Goal: Transaction & Acquisition: Purchase product/service

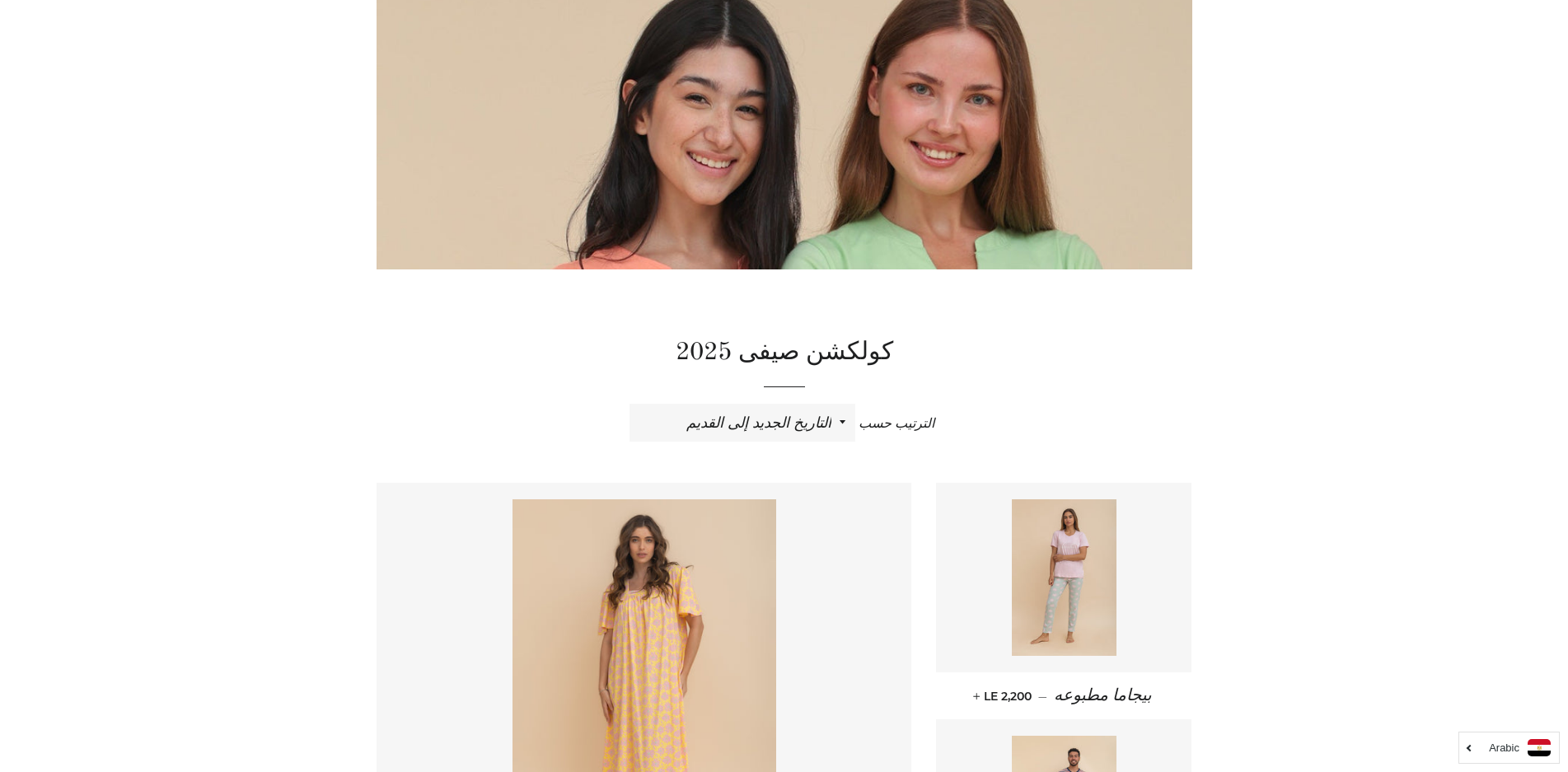
scroll to position [596, 0]
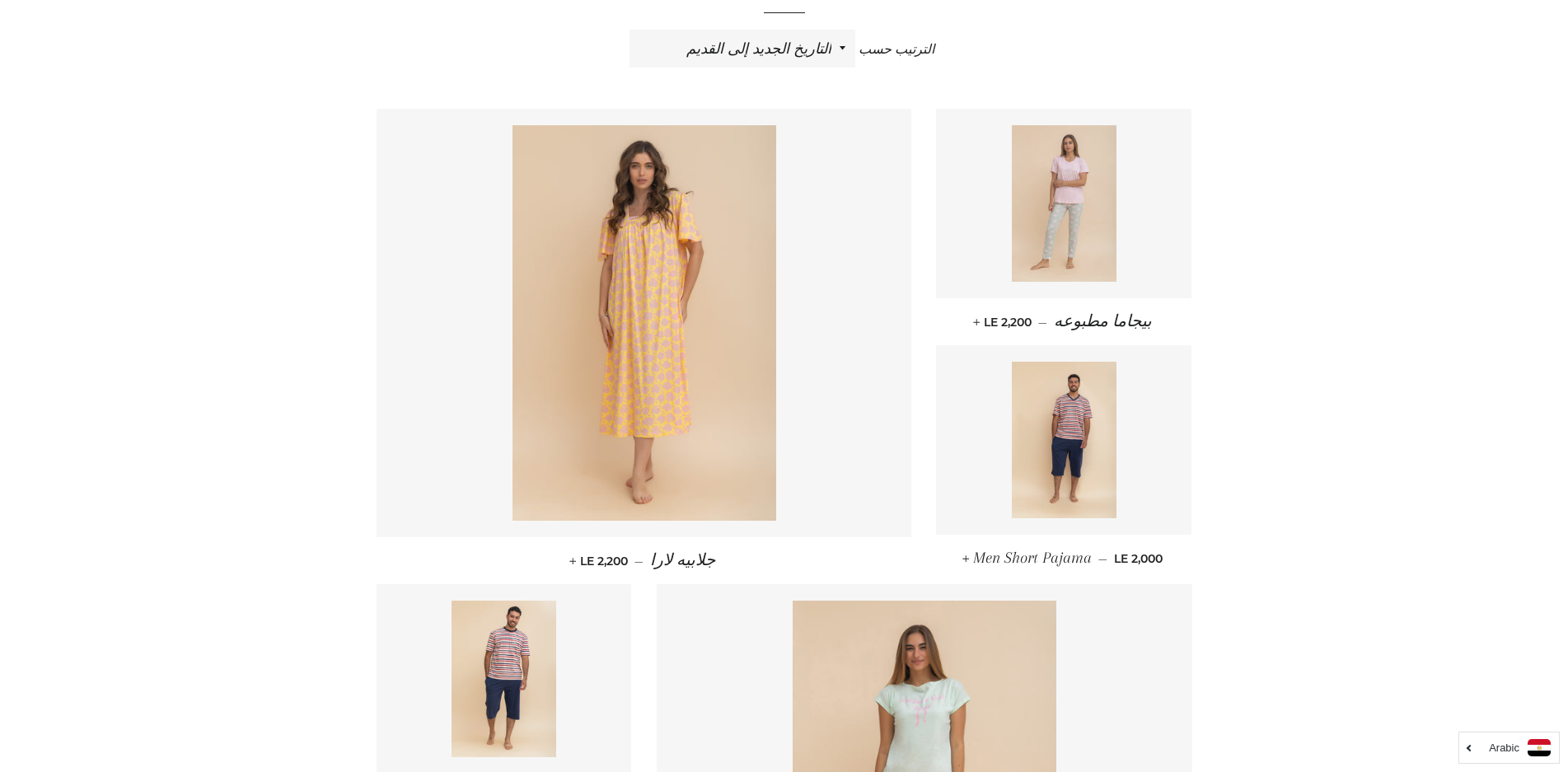
click at [1058, 208] on img at bounding box center [1064, 203] width 105 height 156
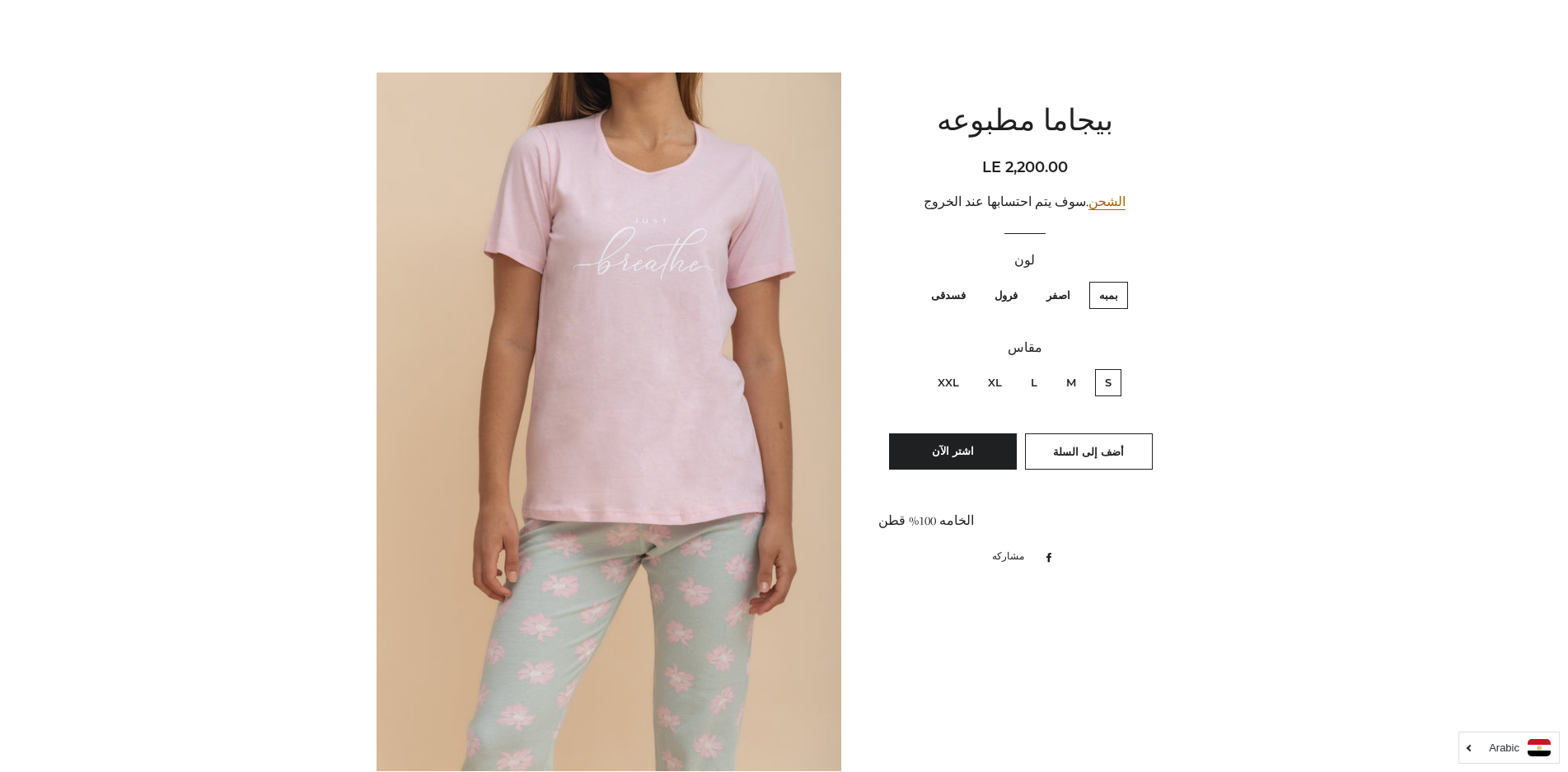
scroll to position [247, 0]
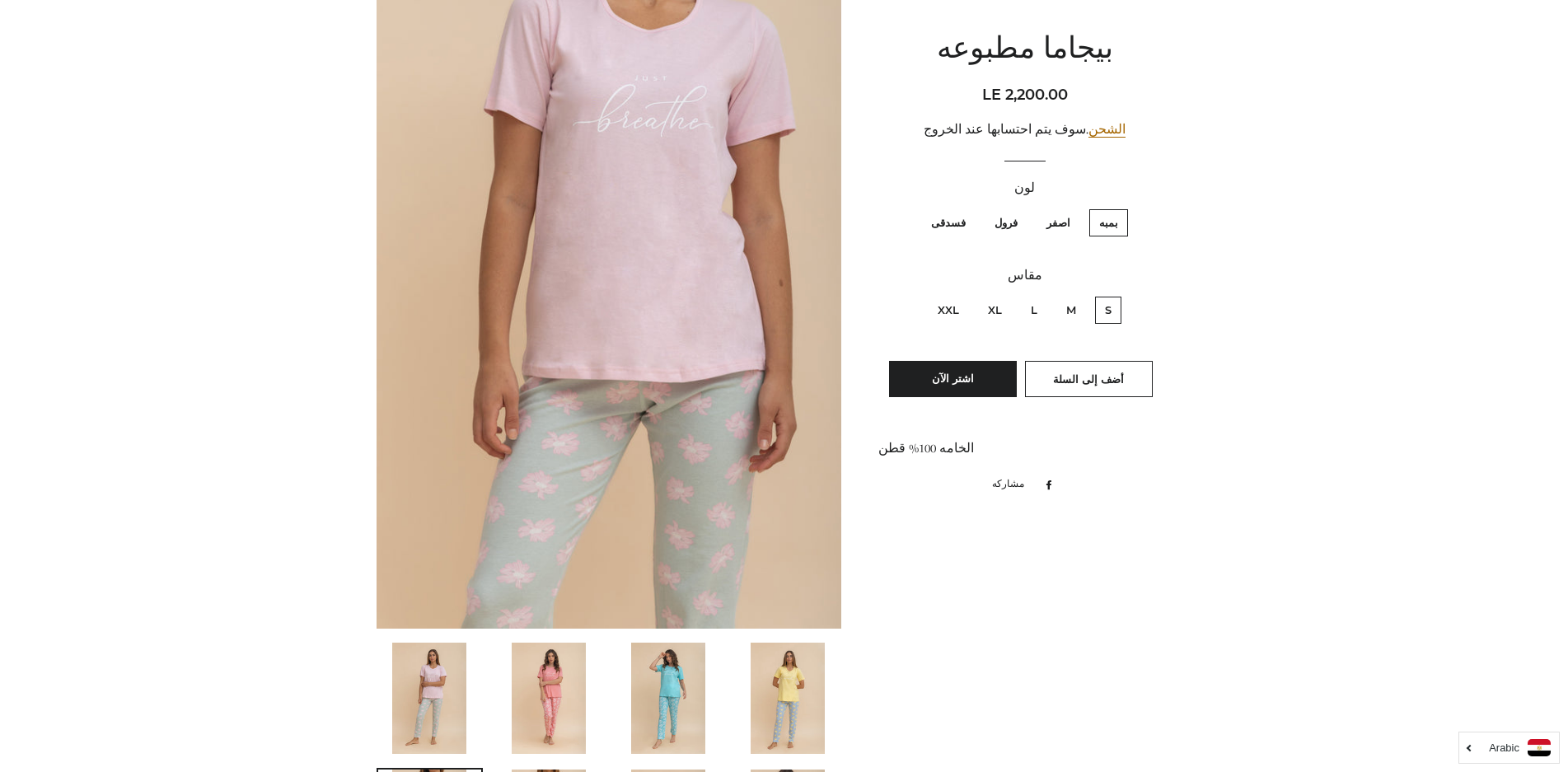
click at [575, 655] on img at bounding box center [549, 699] width 74 height 112
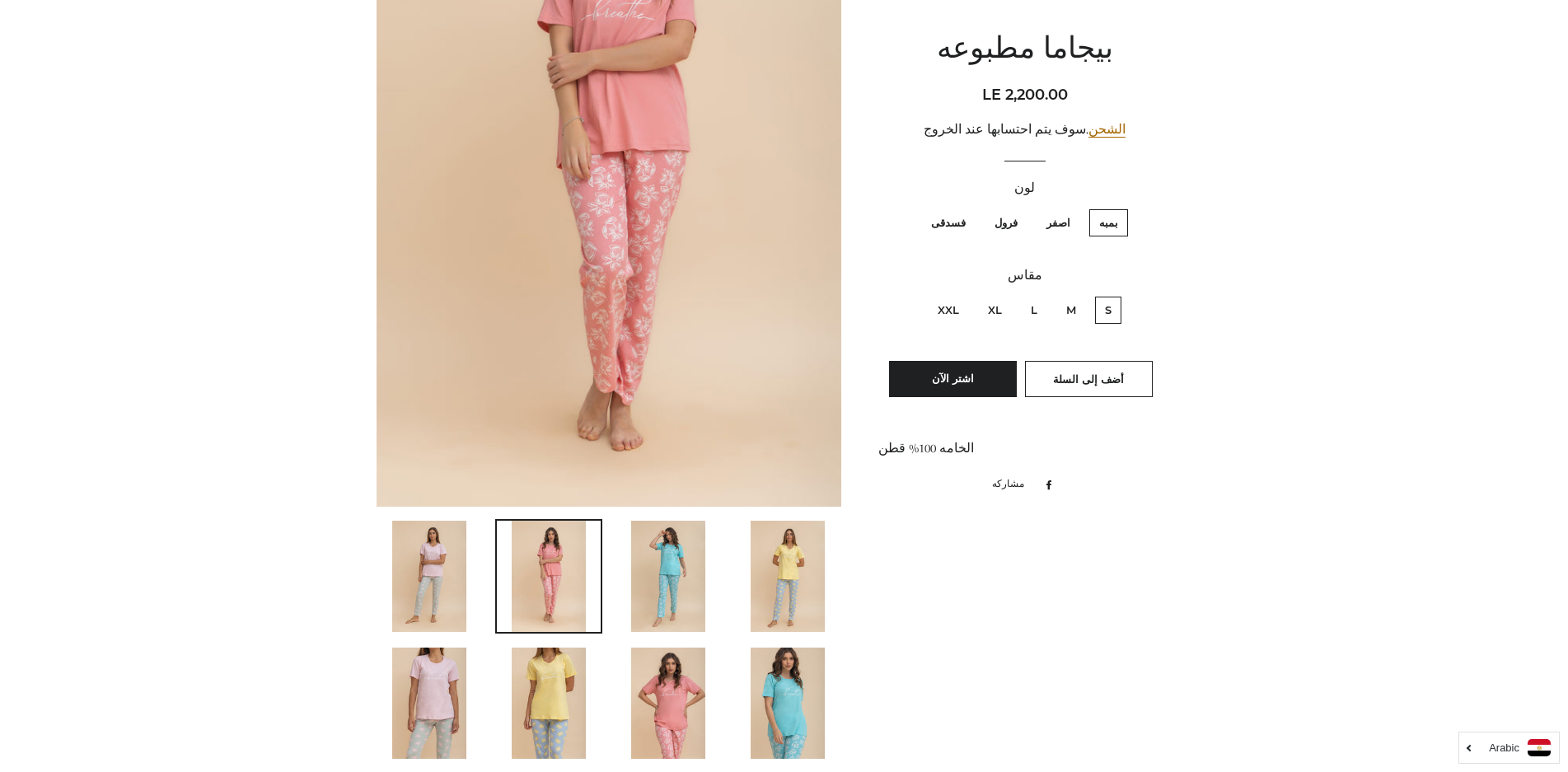
scroll to position [122, 0]
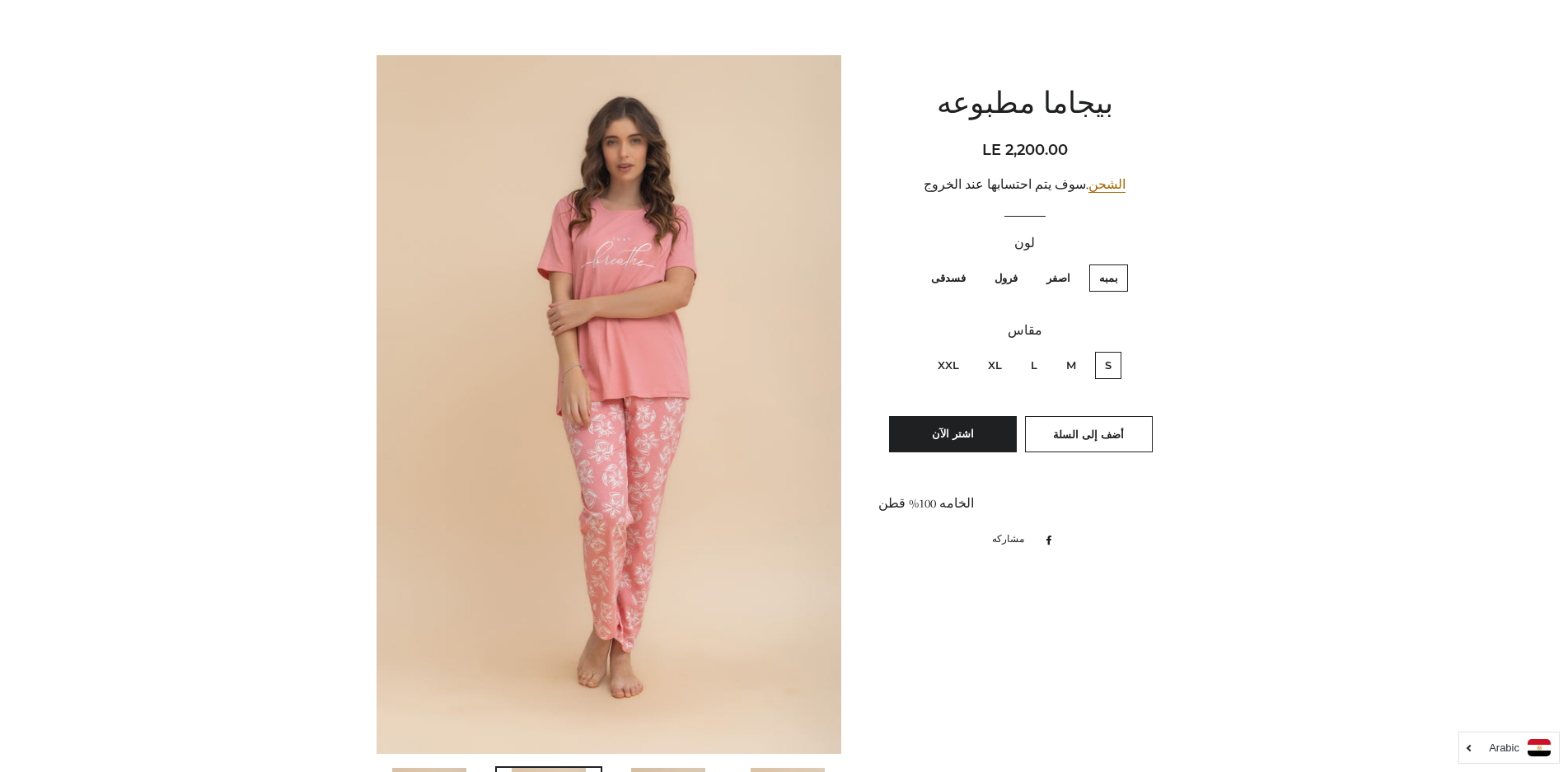
click at [1053, 278] on label "اصفر" at bounding box center [1058, 278] width 44 height 27
click at [1074, 263] on input "اصفر" at bounding box center [1074, 262] width 1 height 1
radio input "true"
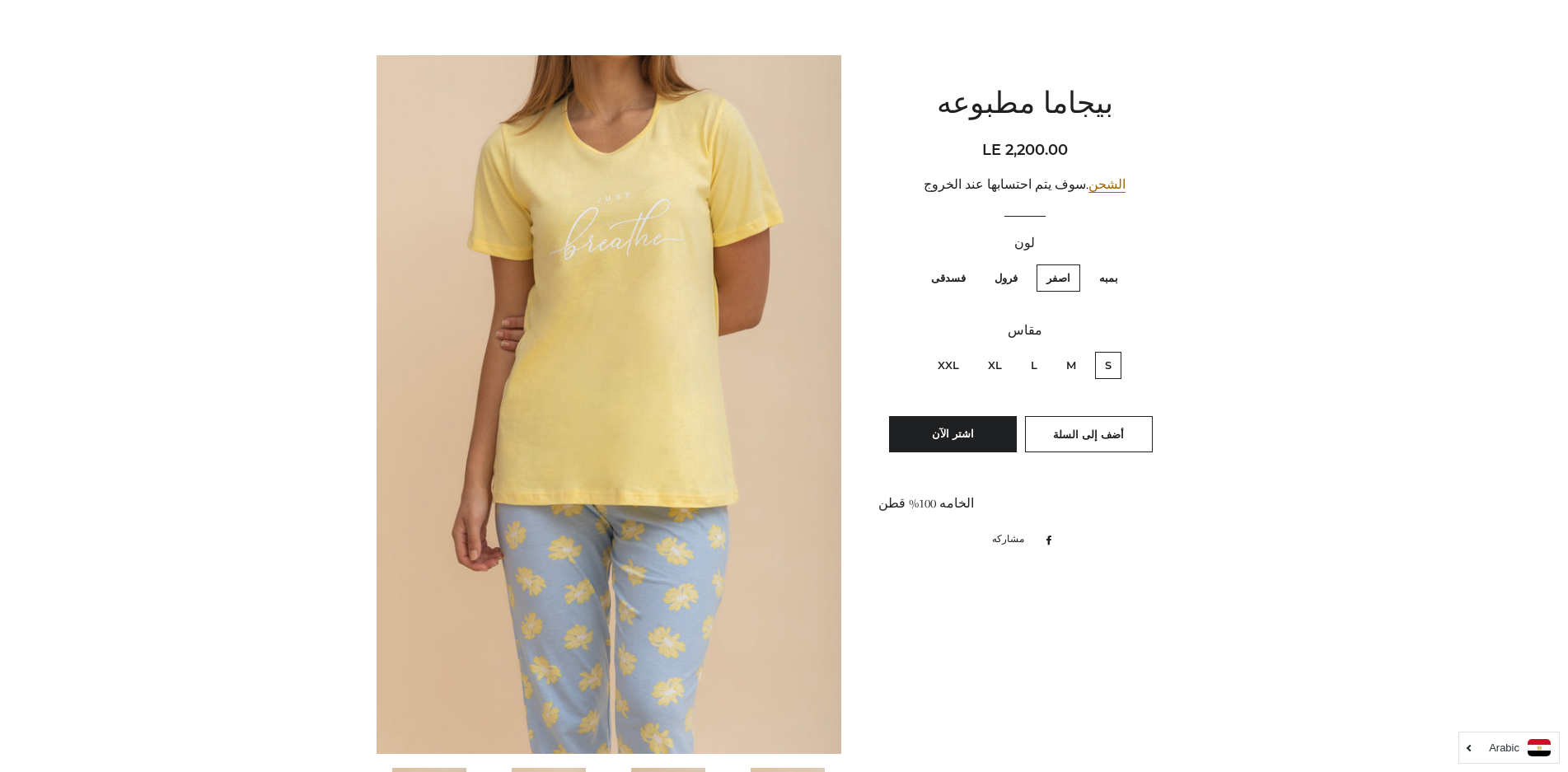
click at [1007, 279] on label "فرول" at bounding box center [1006, 278] width 43 height 27
click at [1022, 263] on input "فرول" at bounding box center [1022, 262] width 1 height 1
radio input "true"
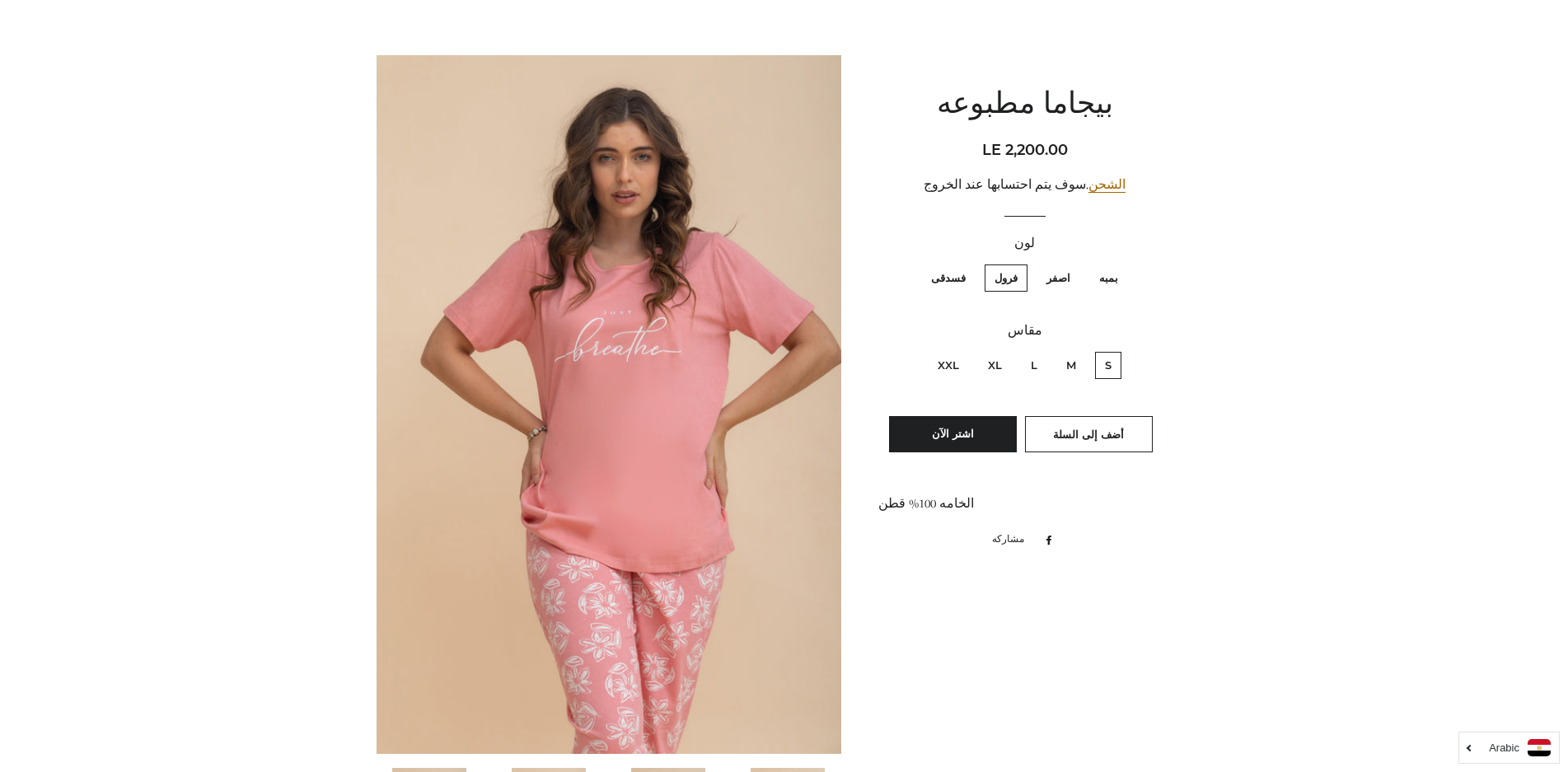
click at [940, 278] on label "فسدقى" at bounding box center [948, 278] width 54 height 27
click at [970, 263] on input "فسدقى" at bounding box center [970, 262] width 1 height 1
radio input "true"
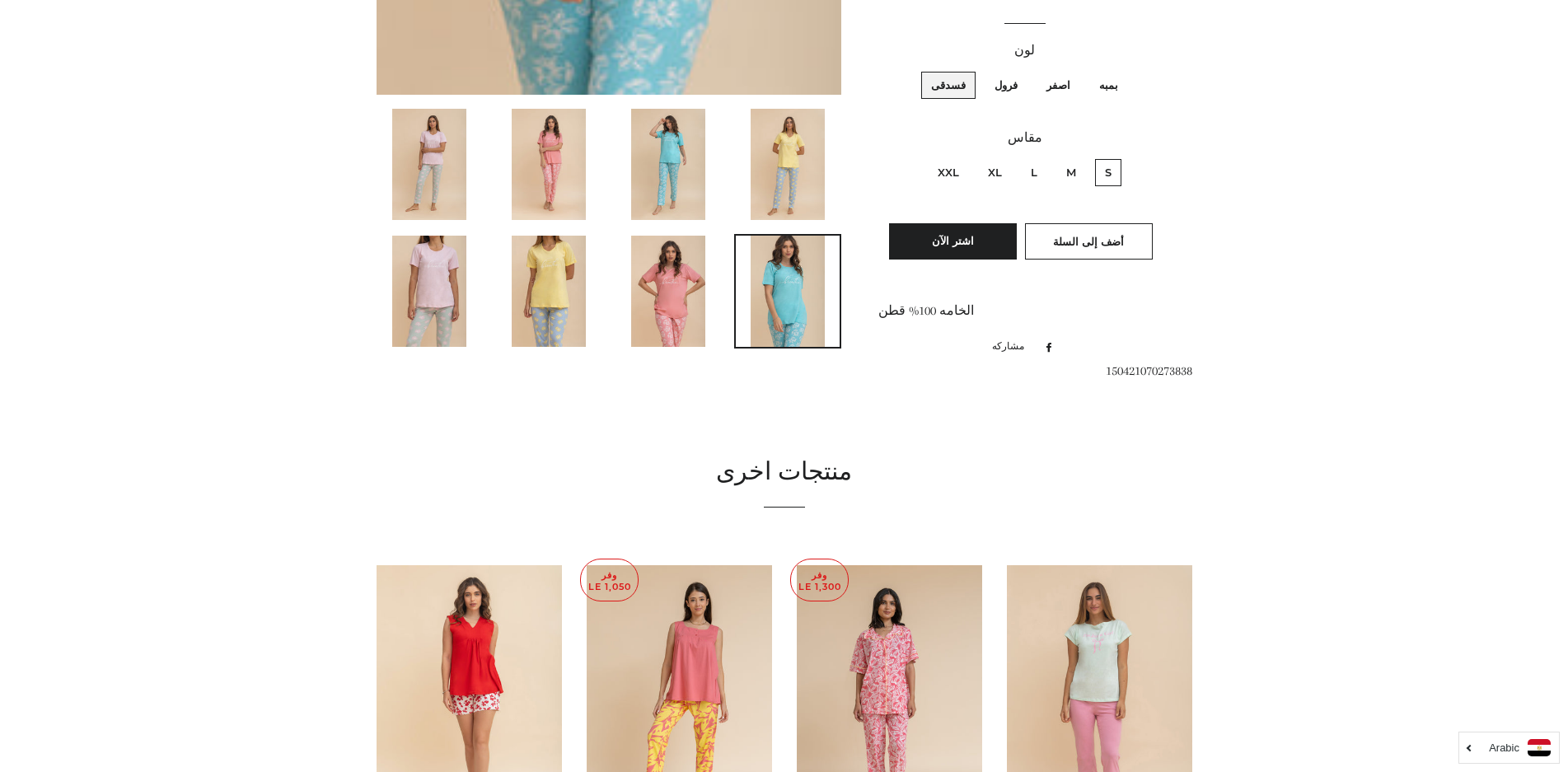
scroll to position [699, 0]
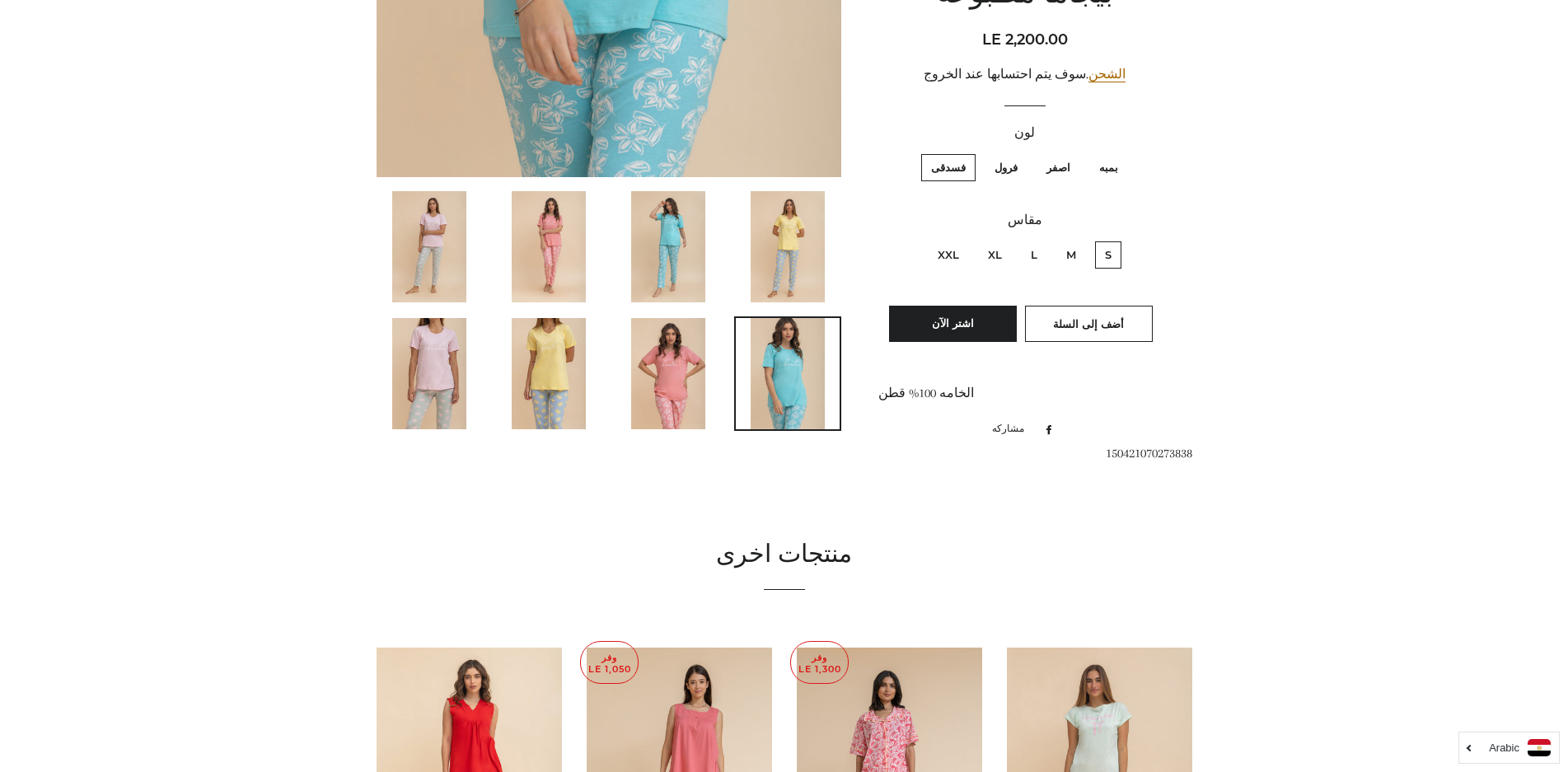
click at [413, 252] on img at bounding box center [430, 246] width 74 height 112
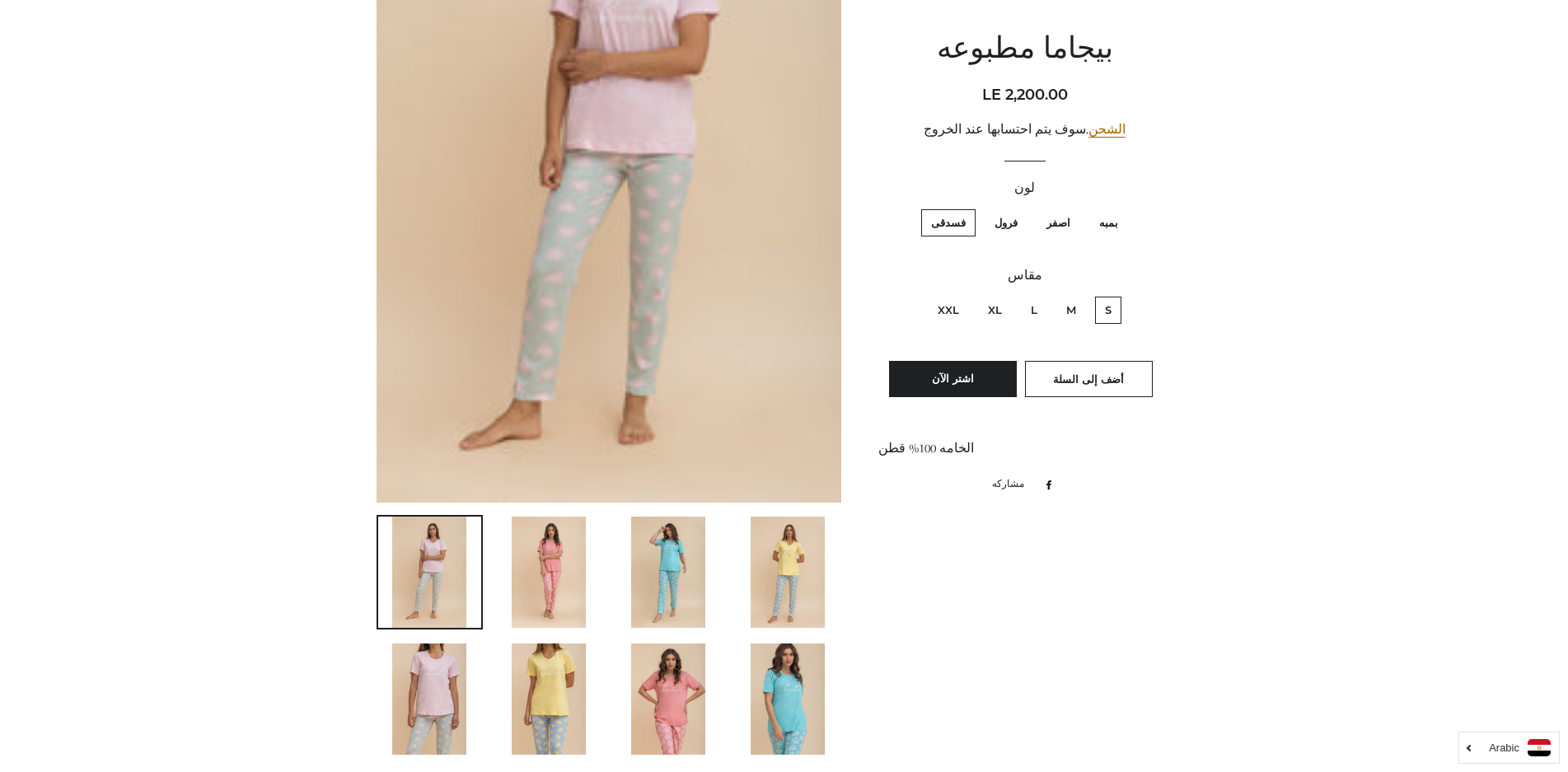
scroll to position [453, 0]
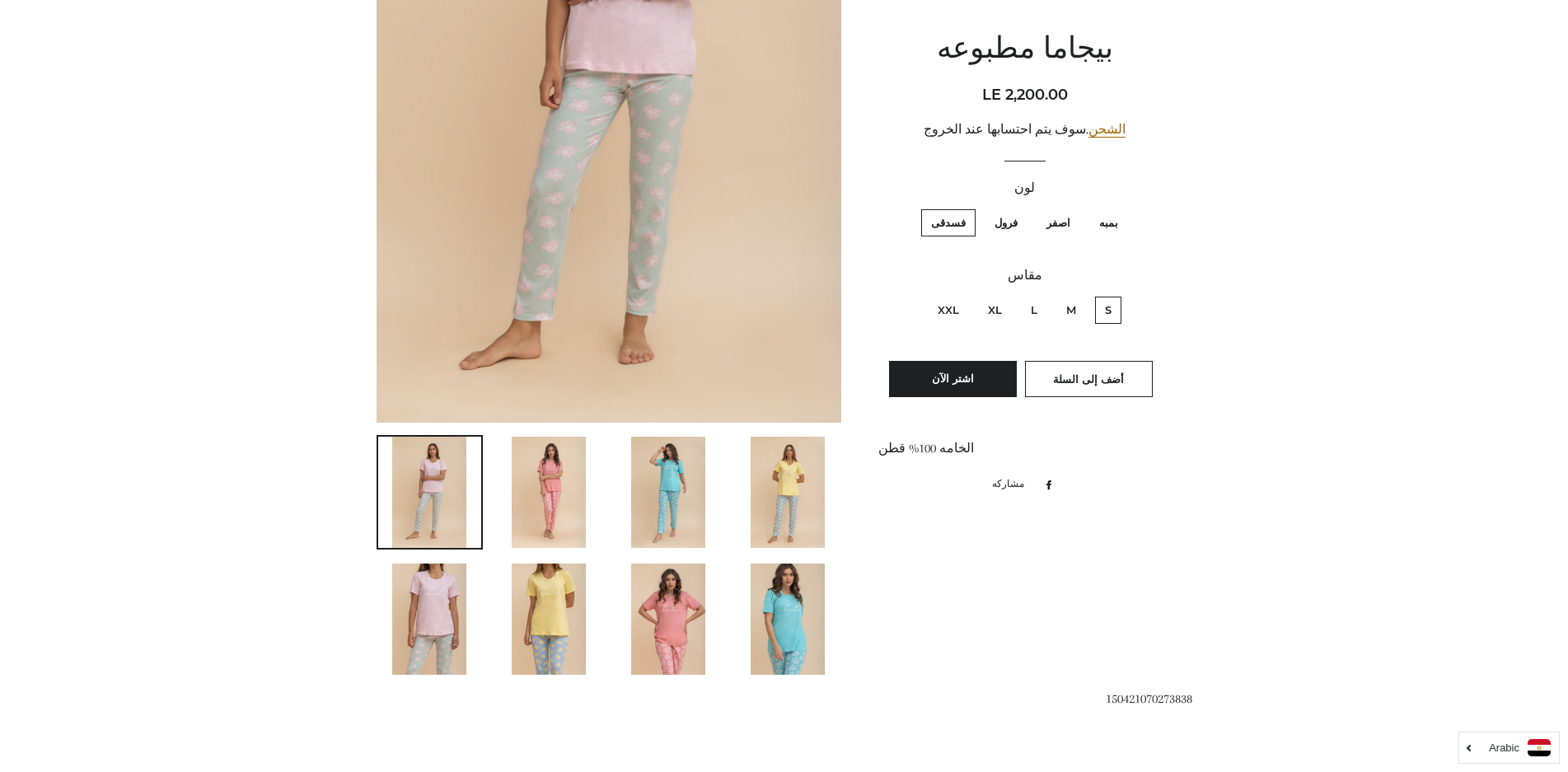
click at [431, 632] on img at bounding box center [430, 619] width 74 height 112
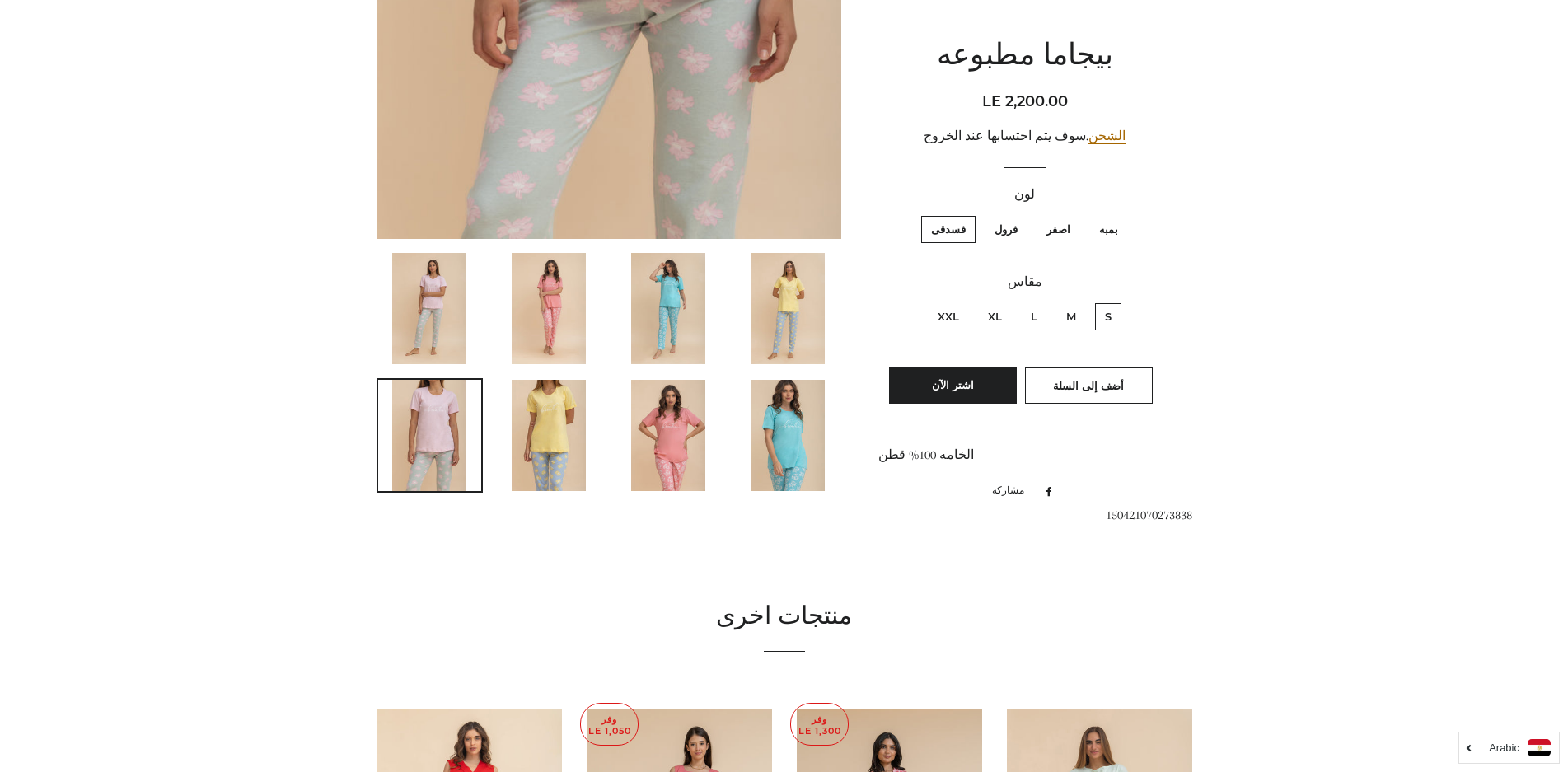
scroll to position [783, 0]
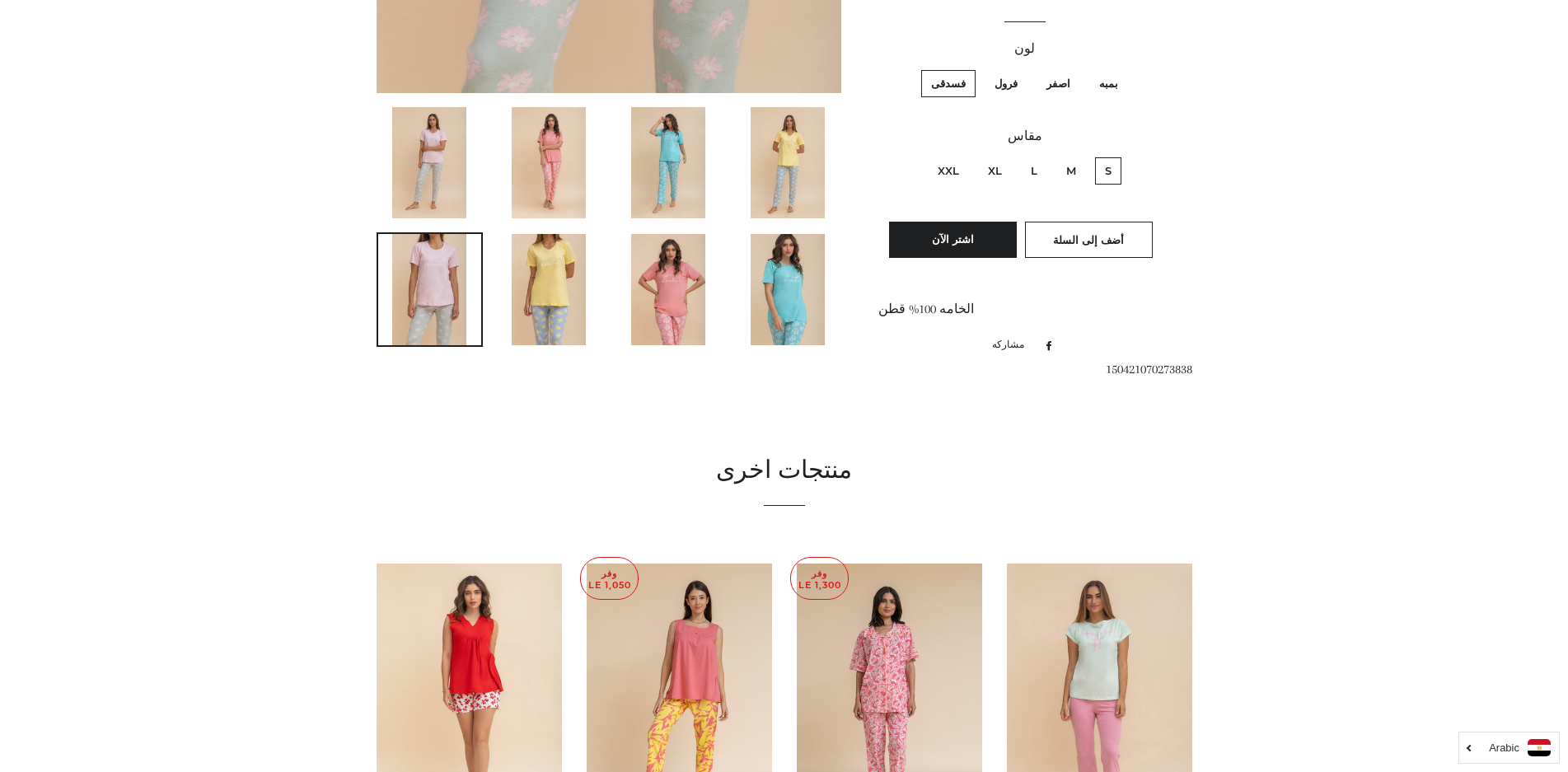
click at [680, 292] on img at bounding box center [668, 290] width 74 height 112
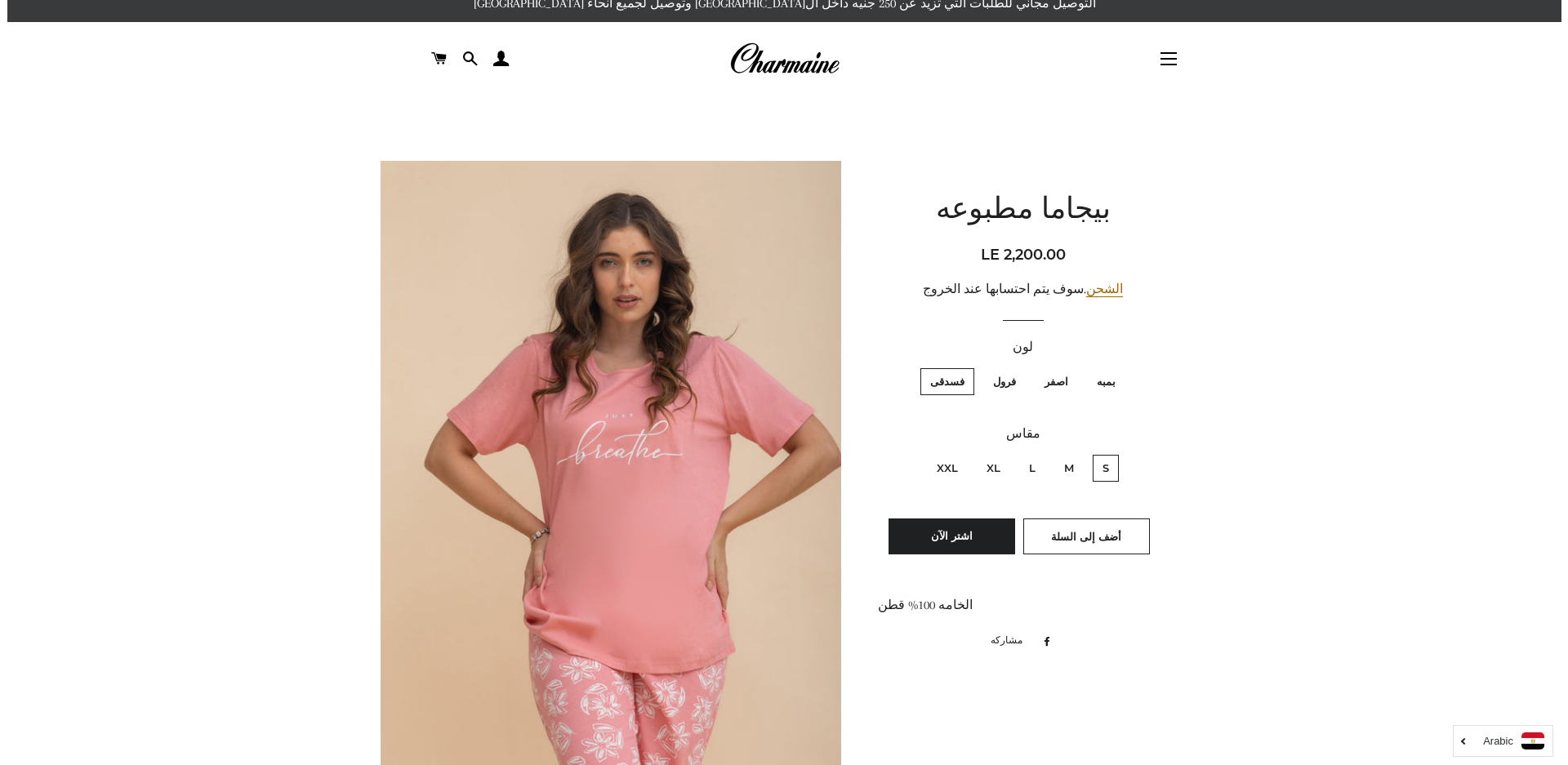
scroll to position [0, 0]
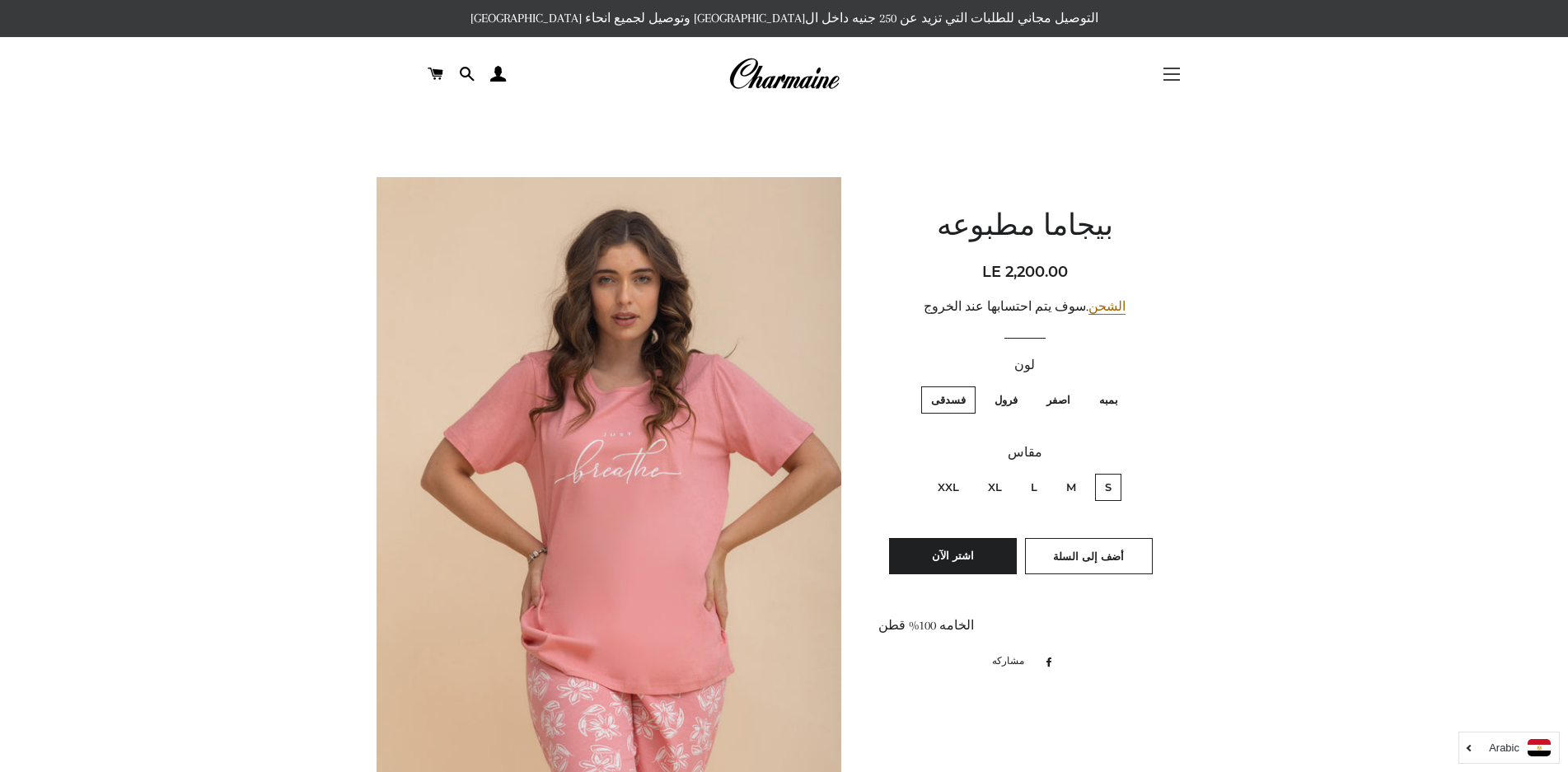
click at [1169, 80] on span "button" at bounding box center [1171, 80] width 16 height 2
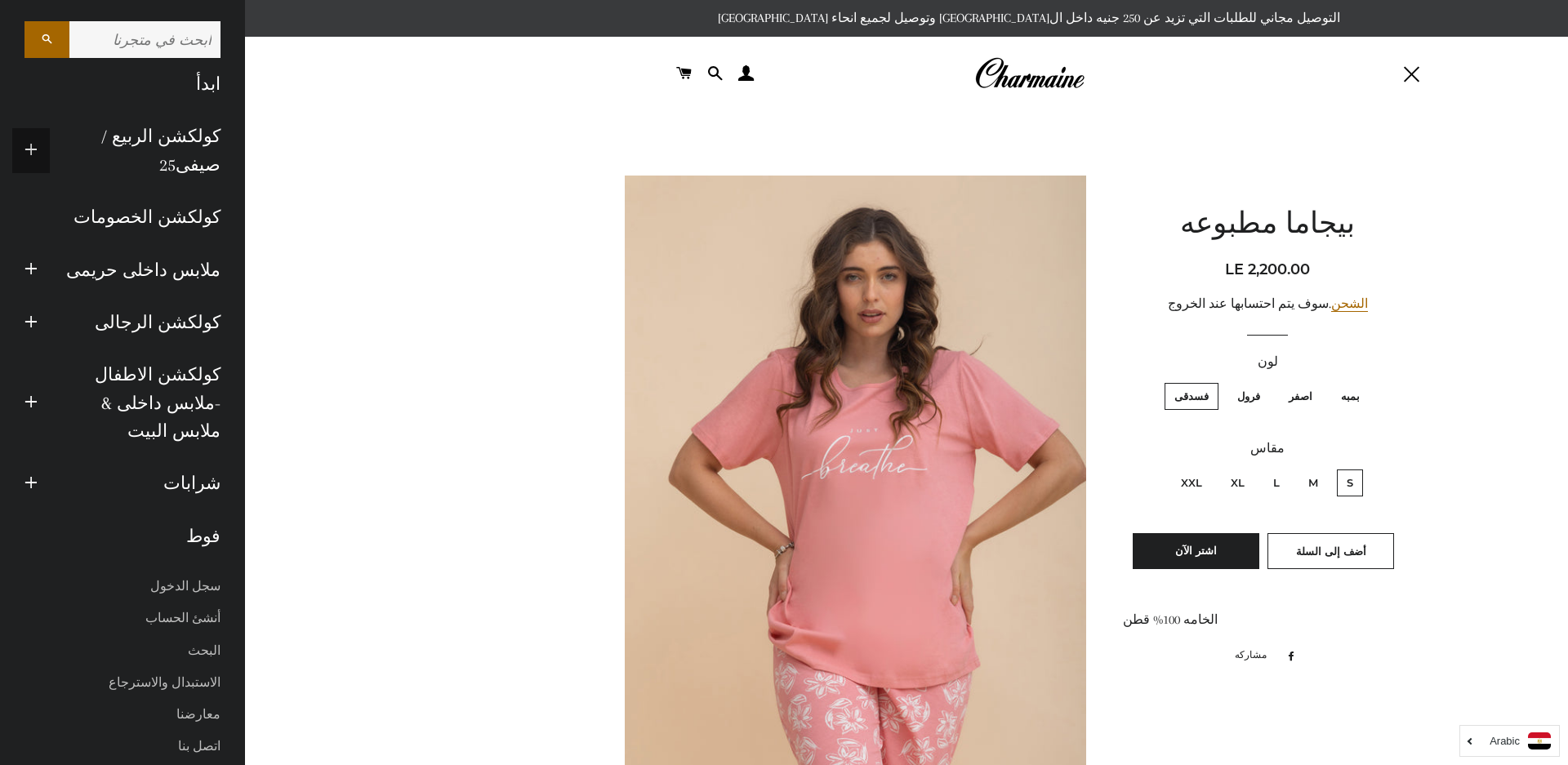
click at [27, 140] on span "button" at bounding box center [31, 151] width 13 height 21
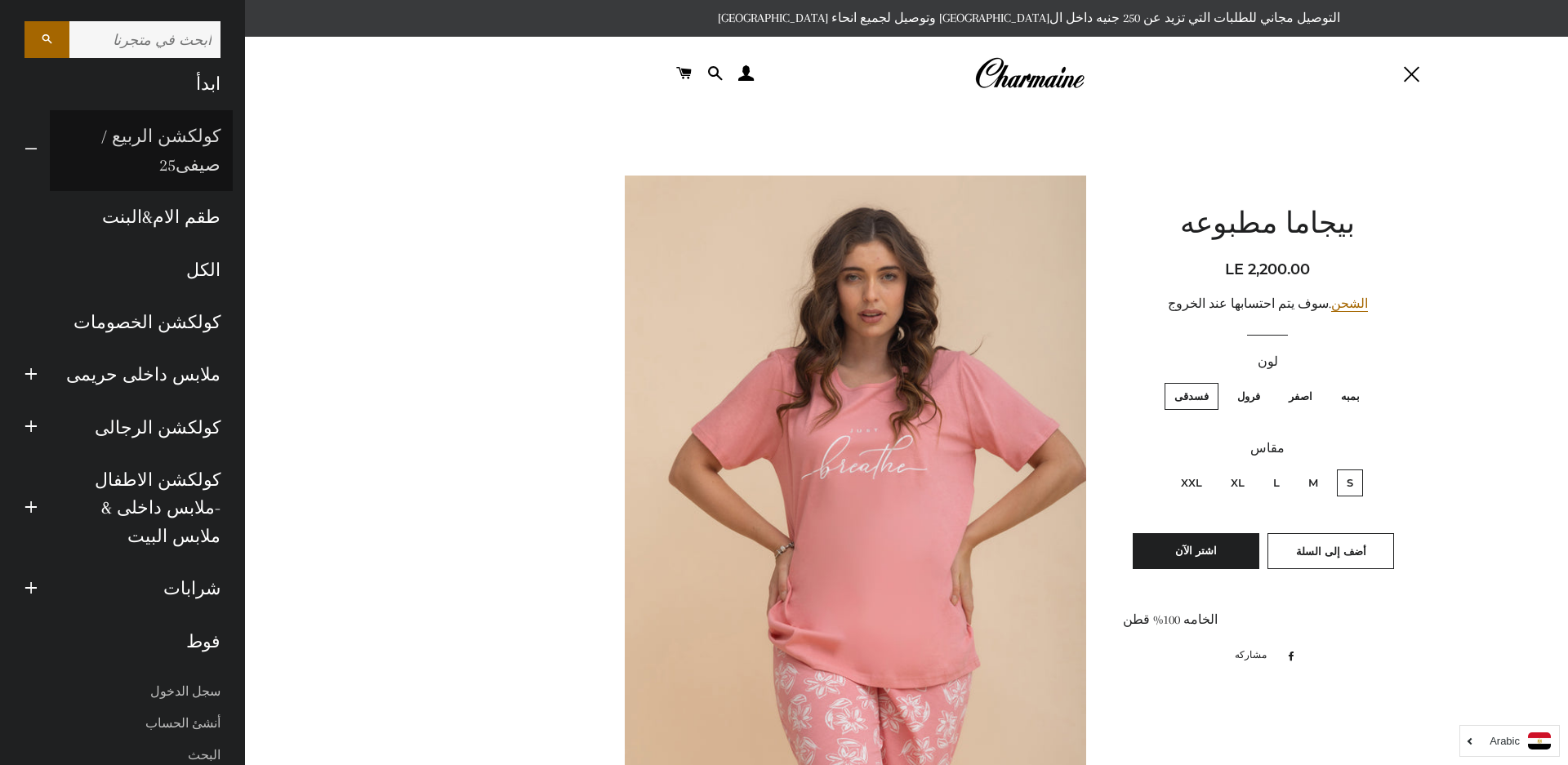
click at [188, 161] on link "كولكشن الربيع / صيفى25" at bounding box center [141, 151] width 183 height 81
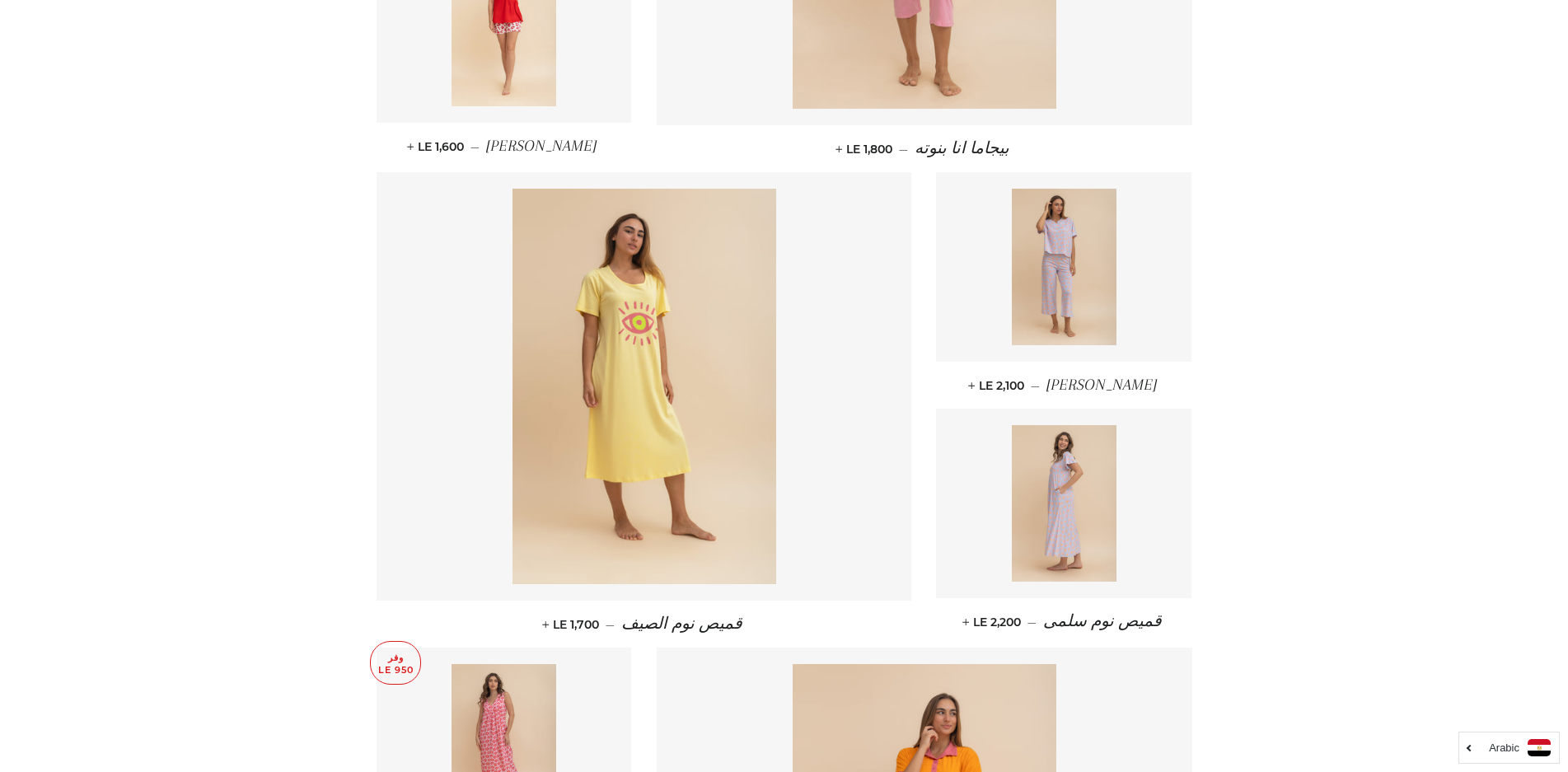
scroll to position [1566, 0]
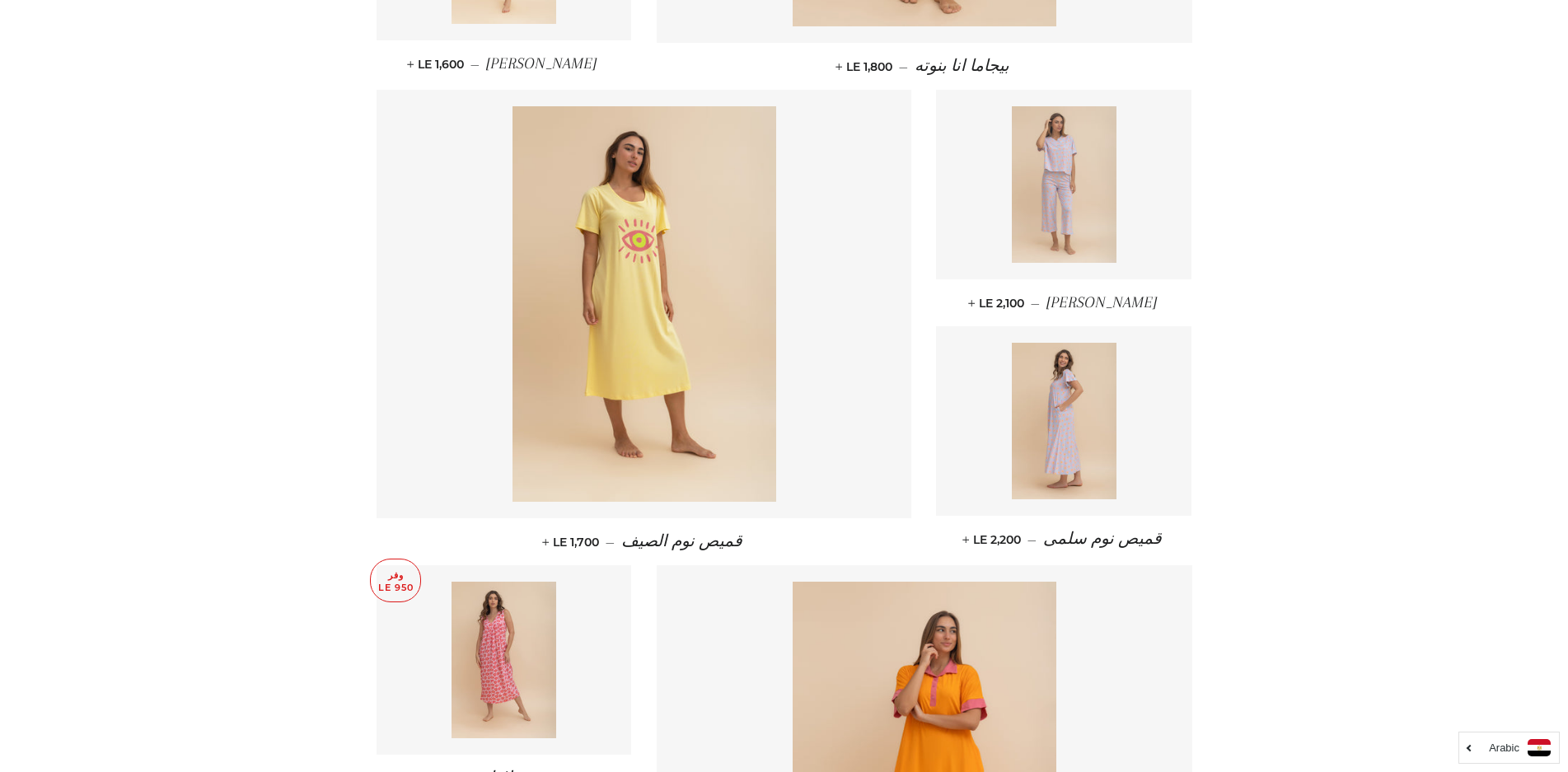
click at [1033, 155] on img at bounding box center [1064, 184] width 105 height 156
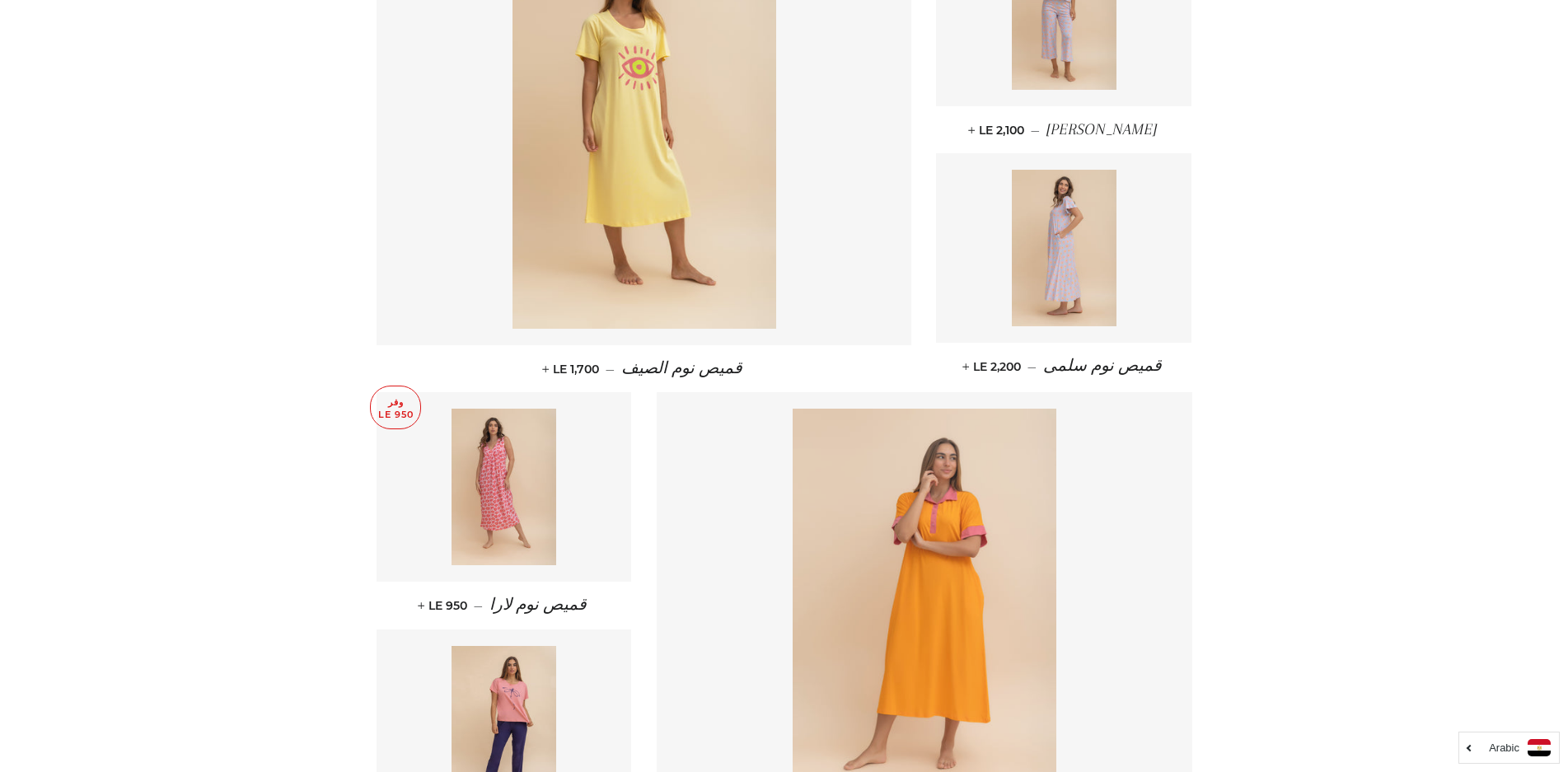
scroll to position [1978, 0]
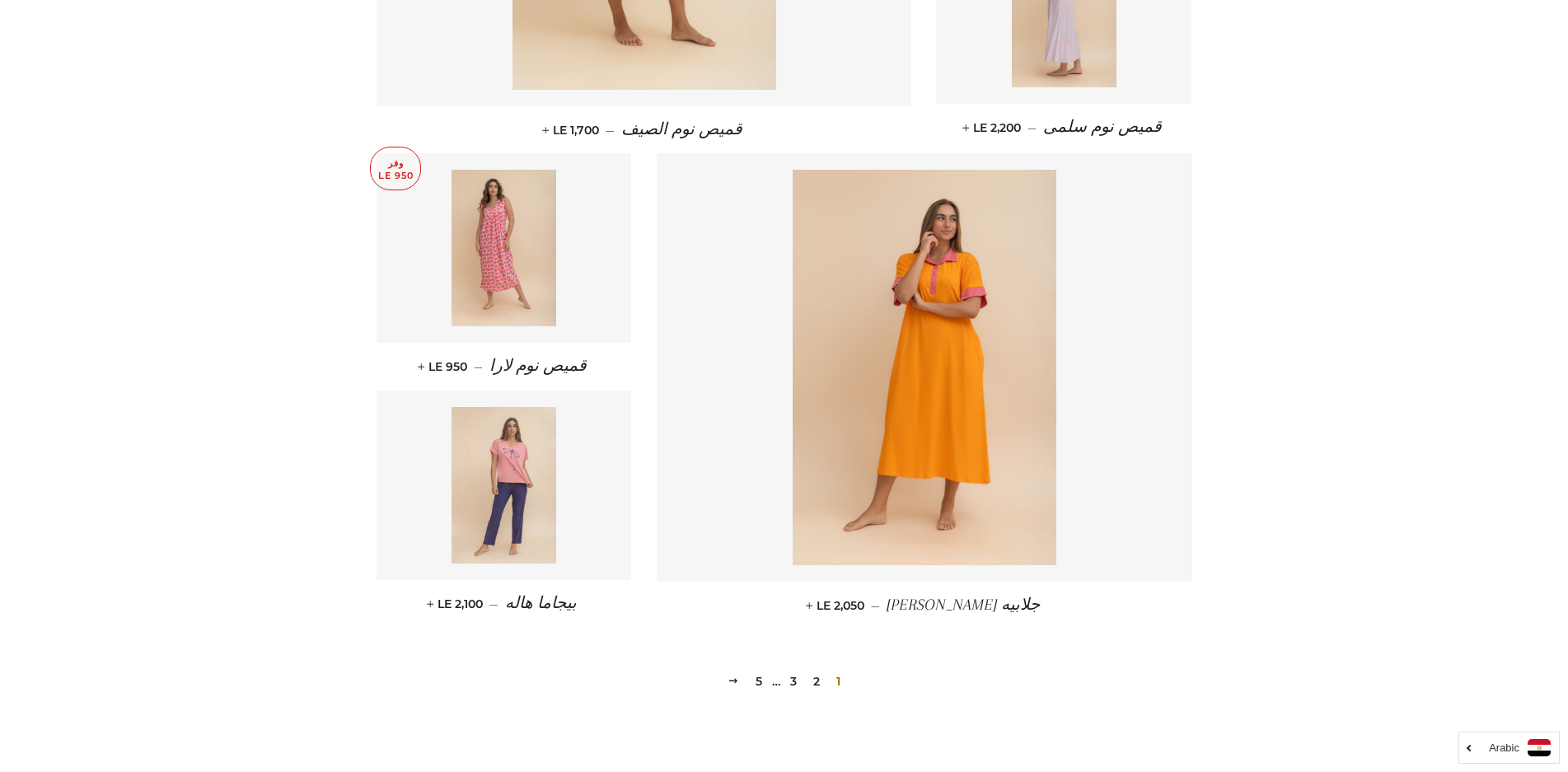
click at [520, 506] on img at bounding box center [503, 485] width 105 height 156
click at [815, 684] on link "2" at bounding box center [816, 681] width 20 height 25
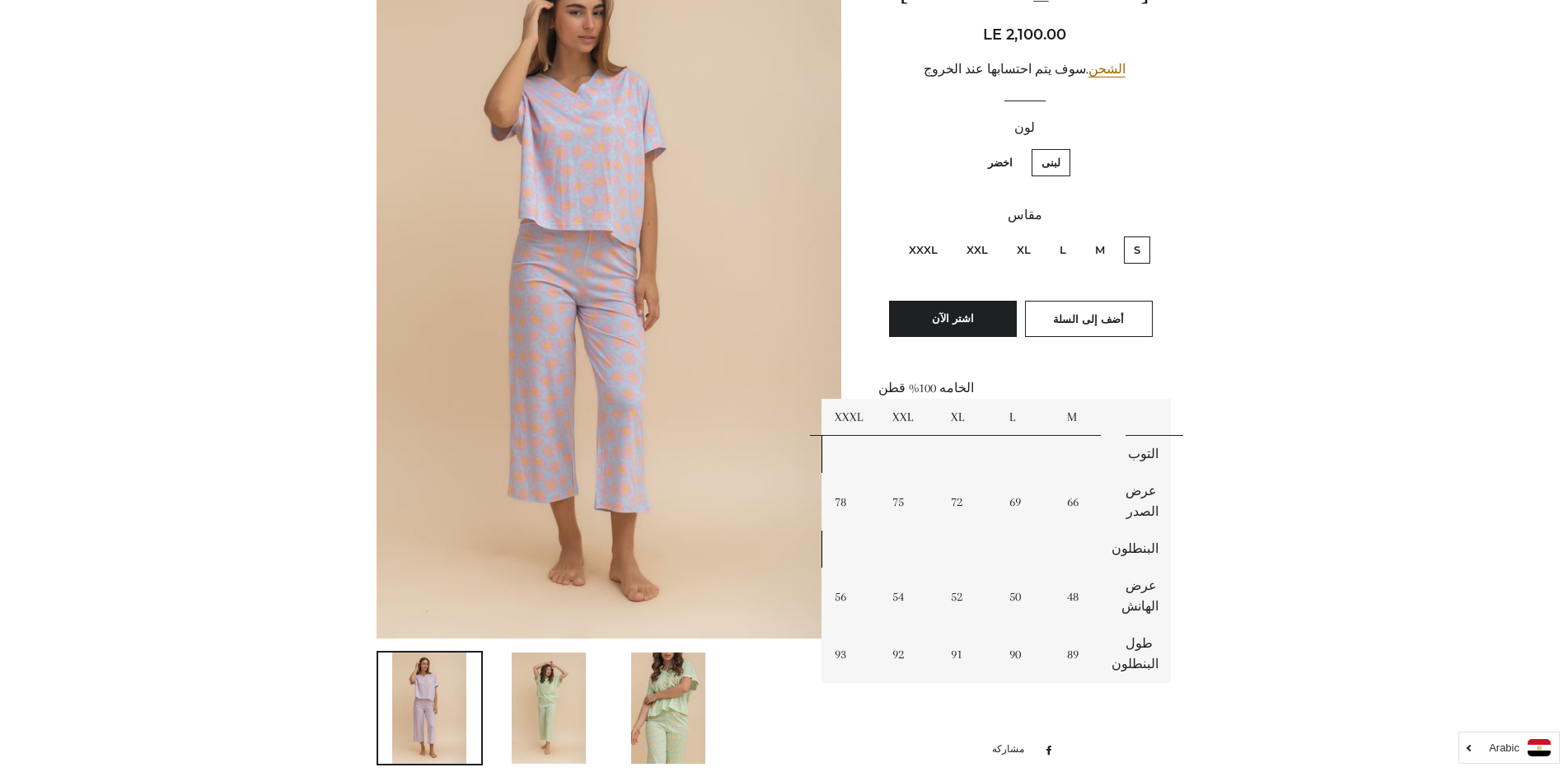
scroll to position [329, 0]
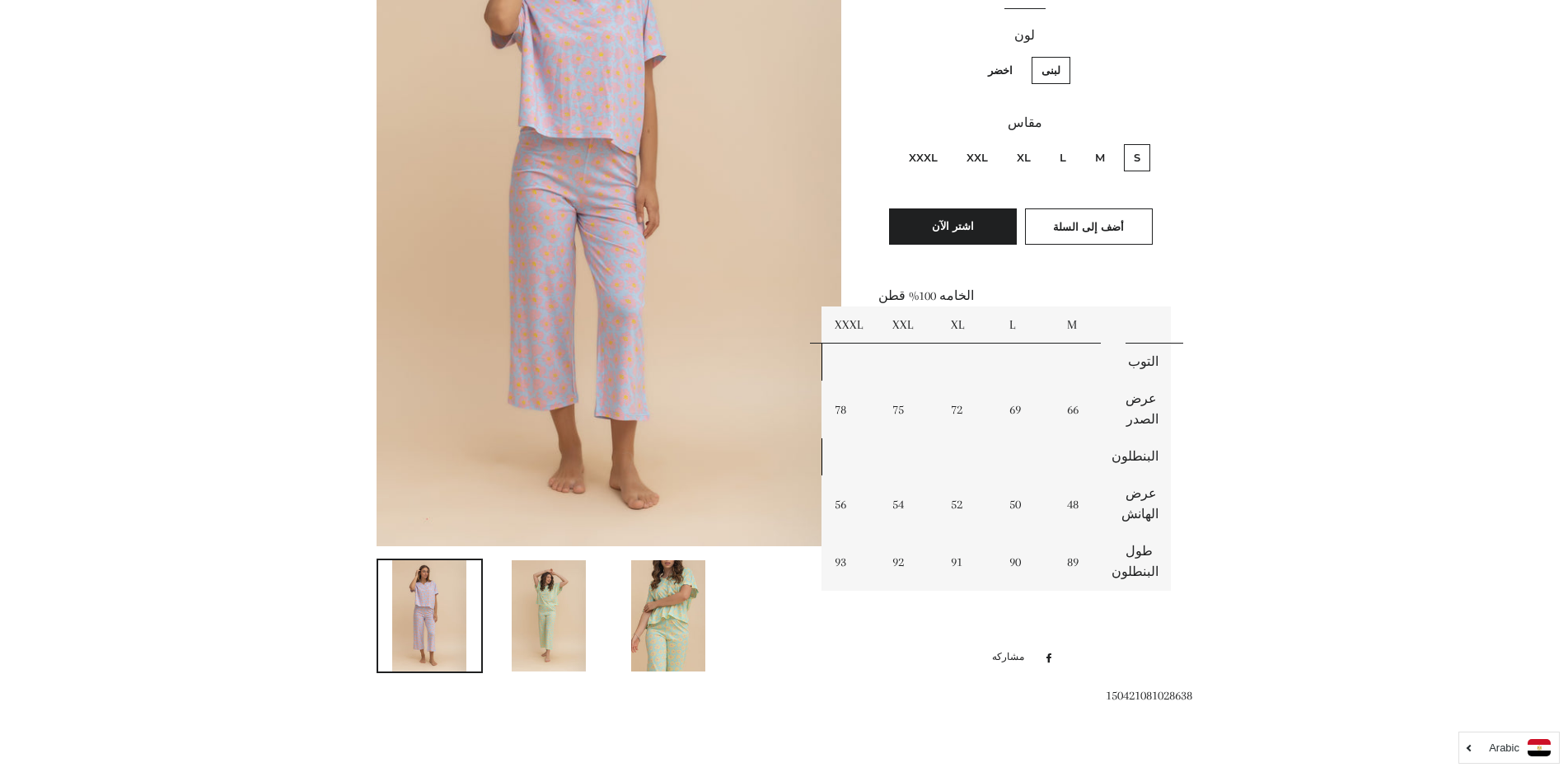
click at [531, 610] on img at bounding box center [549, 616] width 74 height 112
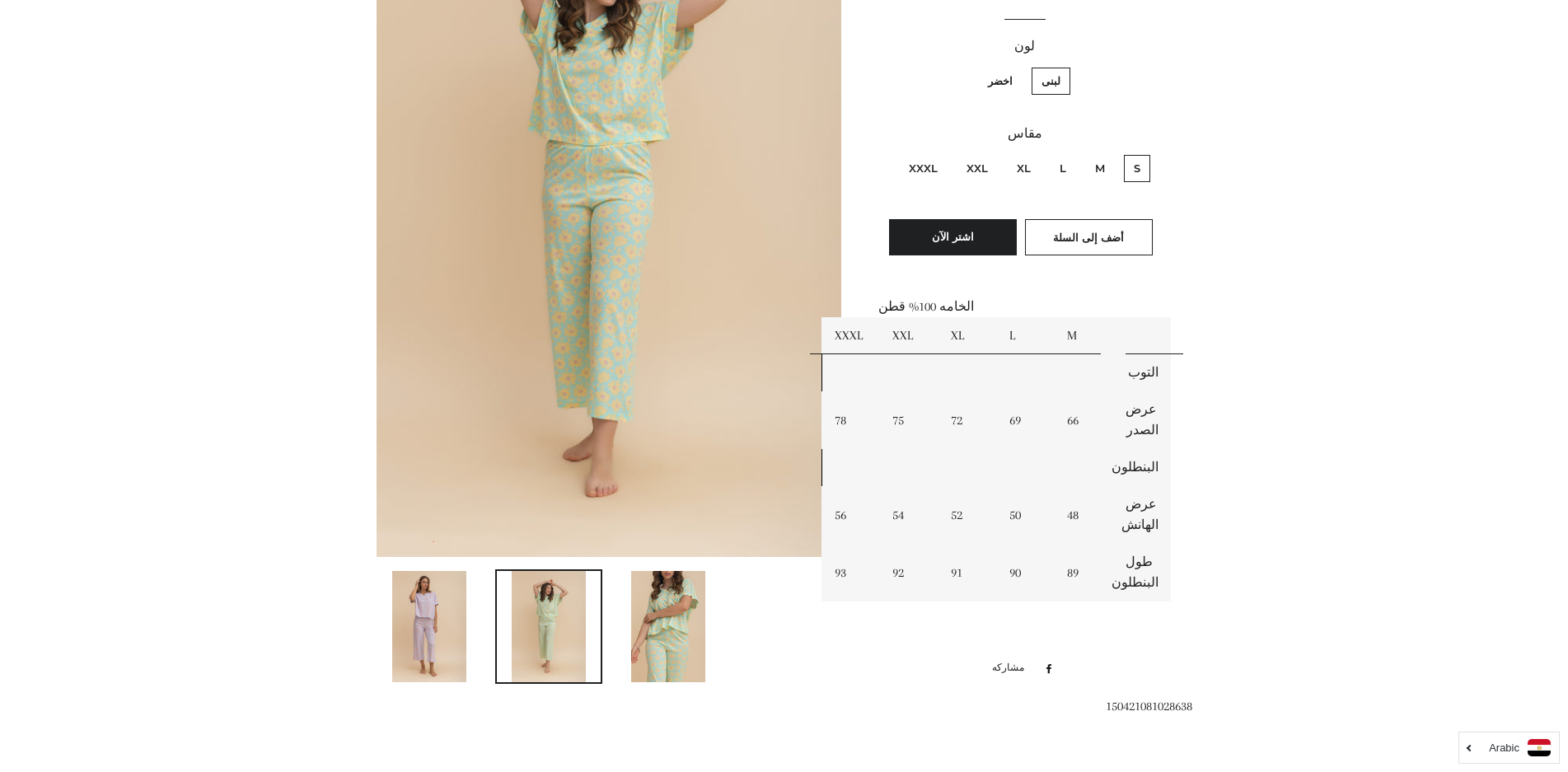
scroll to position [247, 0]
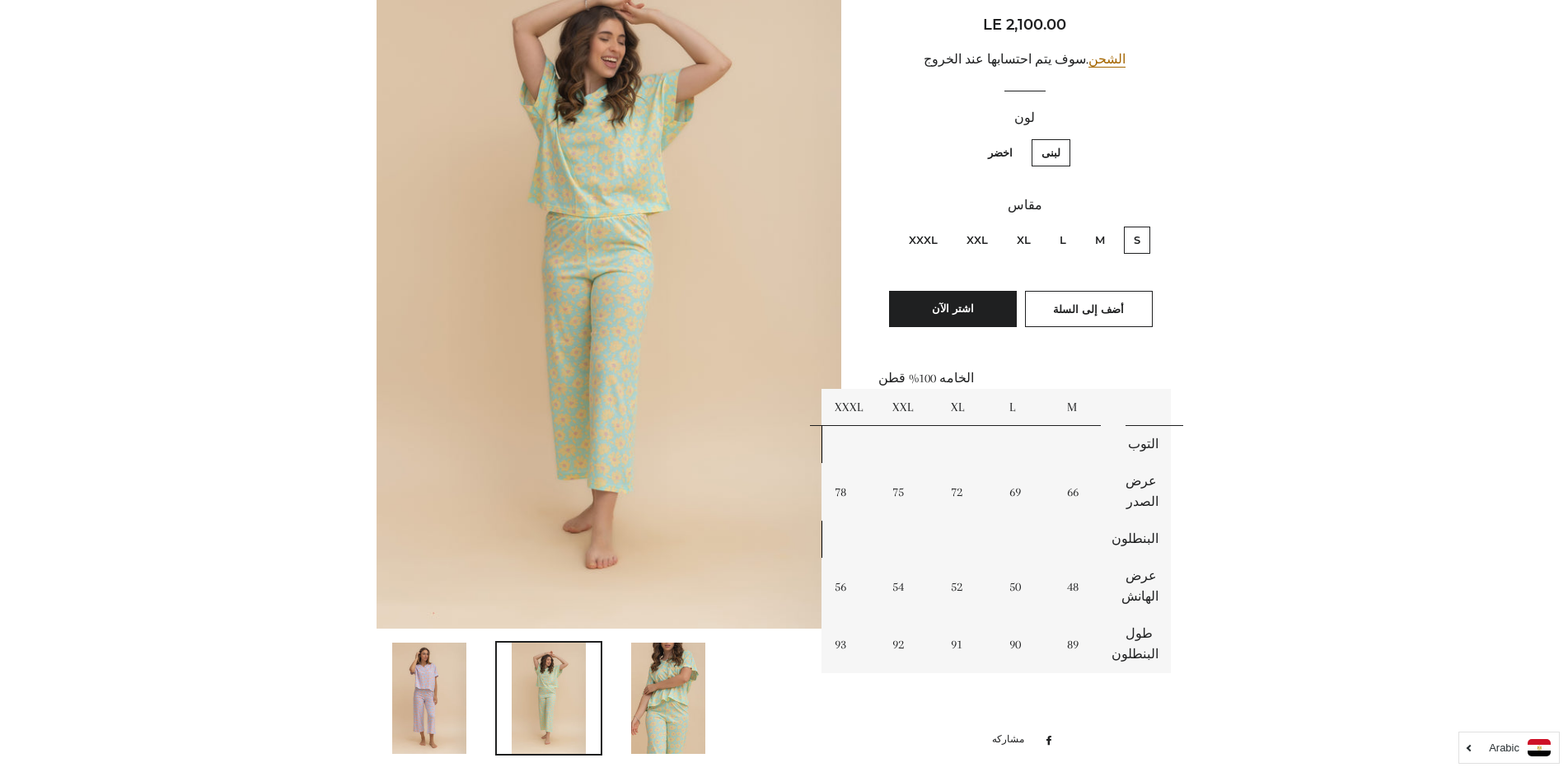
click at [682, 709] on img at bounding box center [668, 699] width 74 height 112
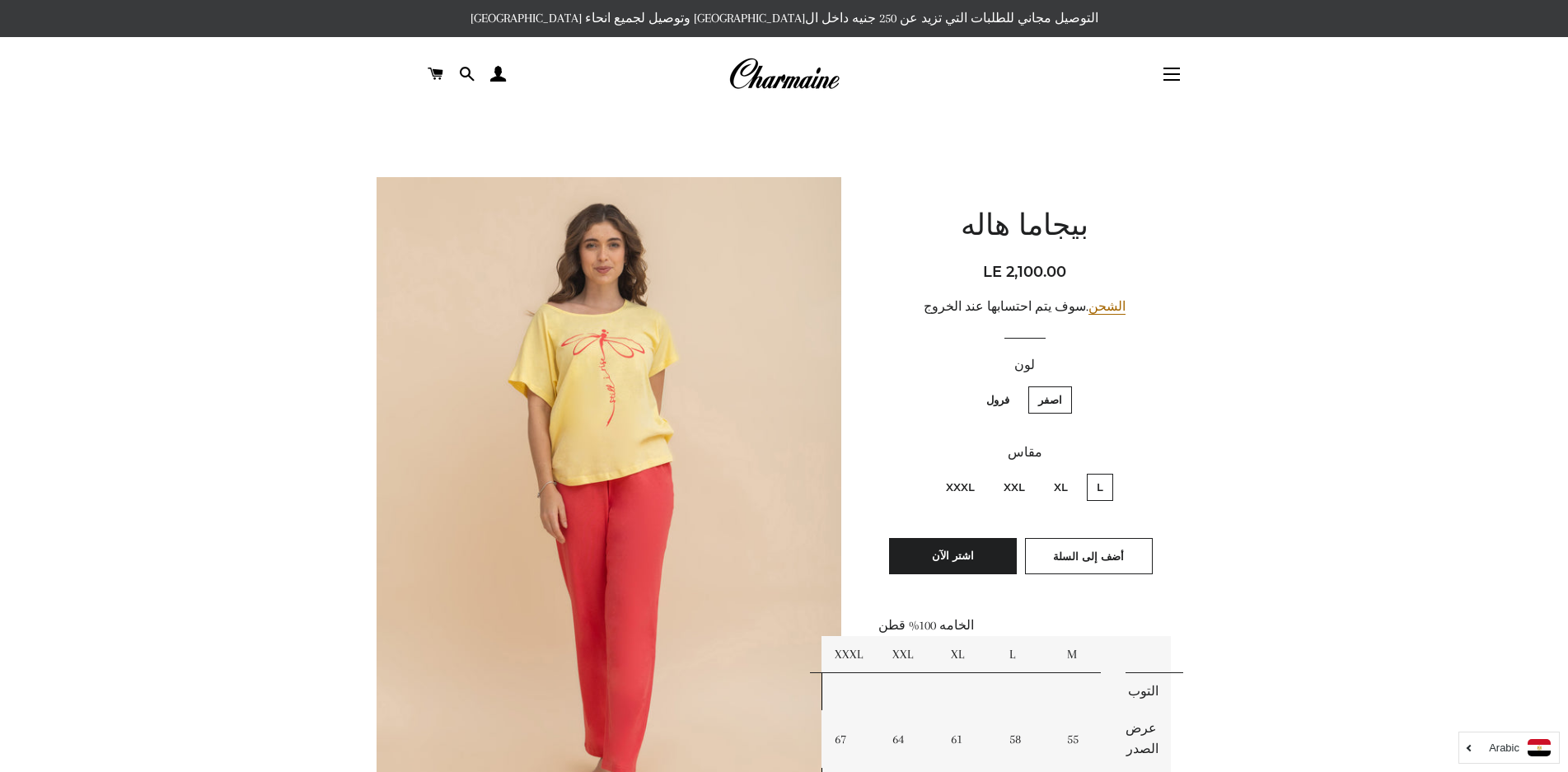
scroll to position [247, 0]
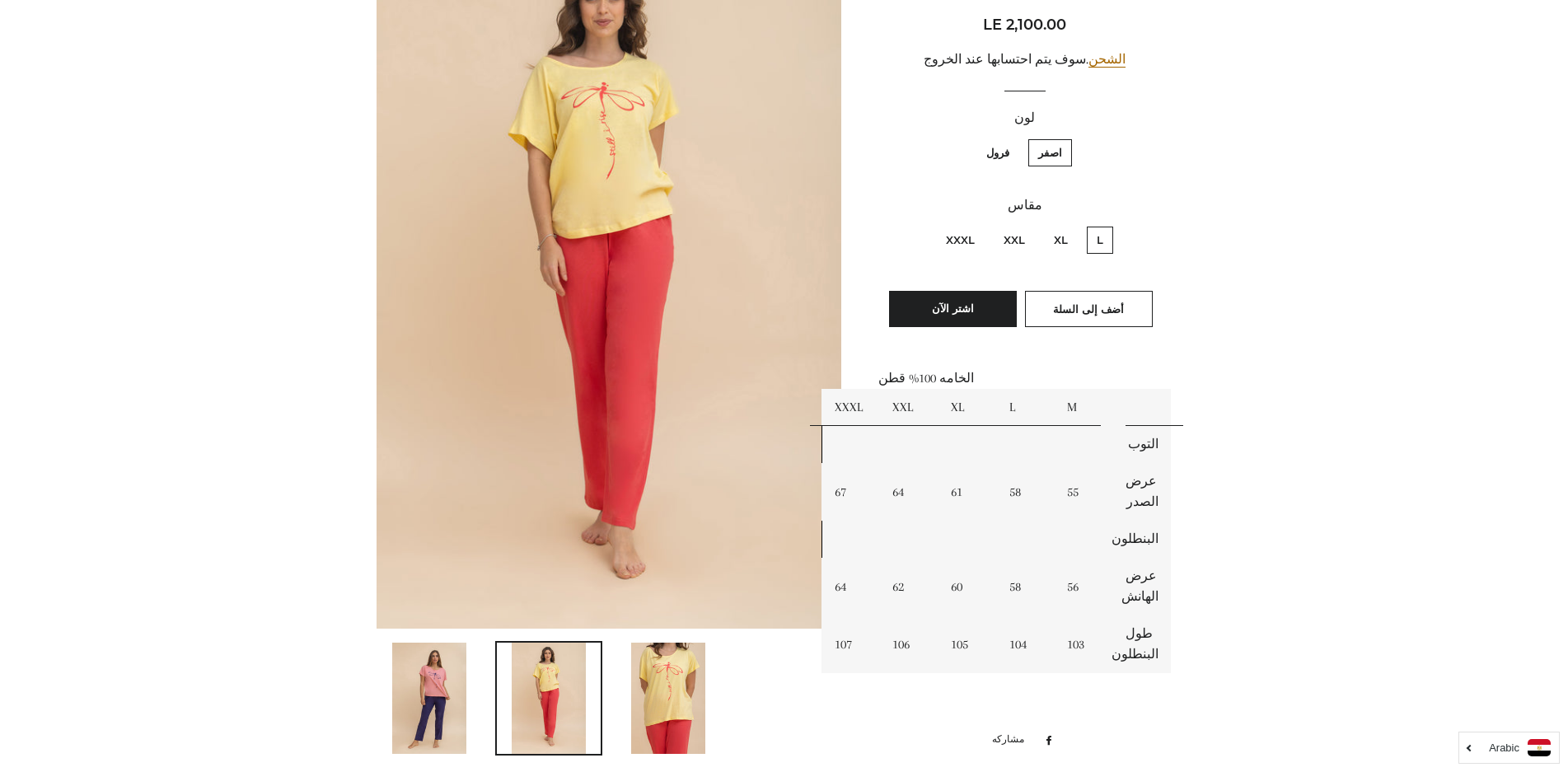
click at [434, 685] on img at bounding box center [430, 699] width 74 height 112
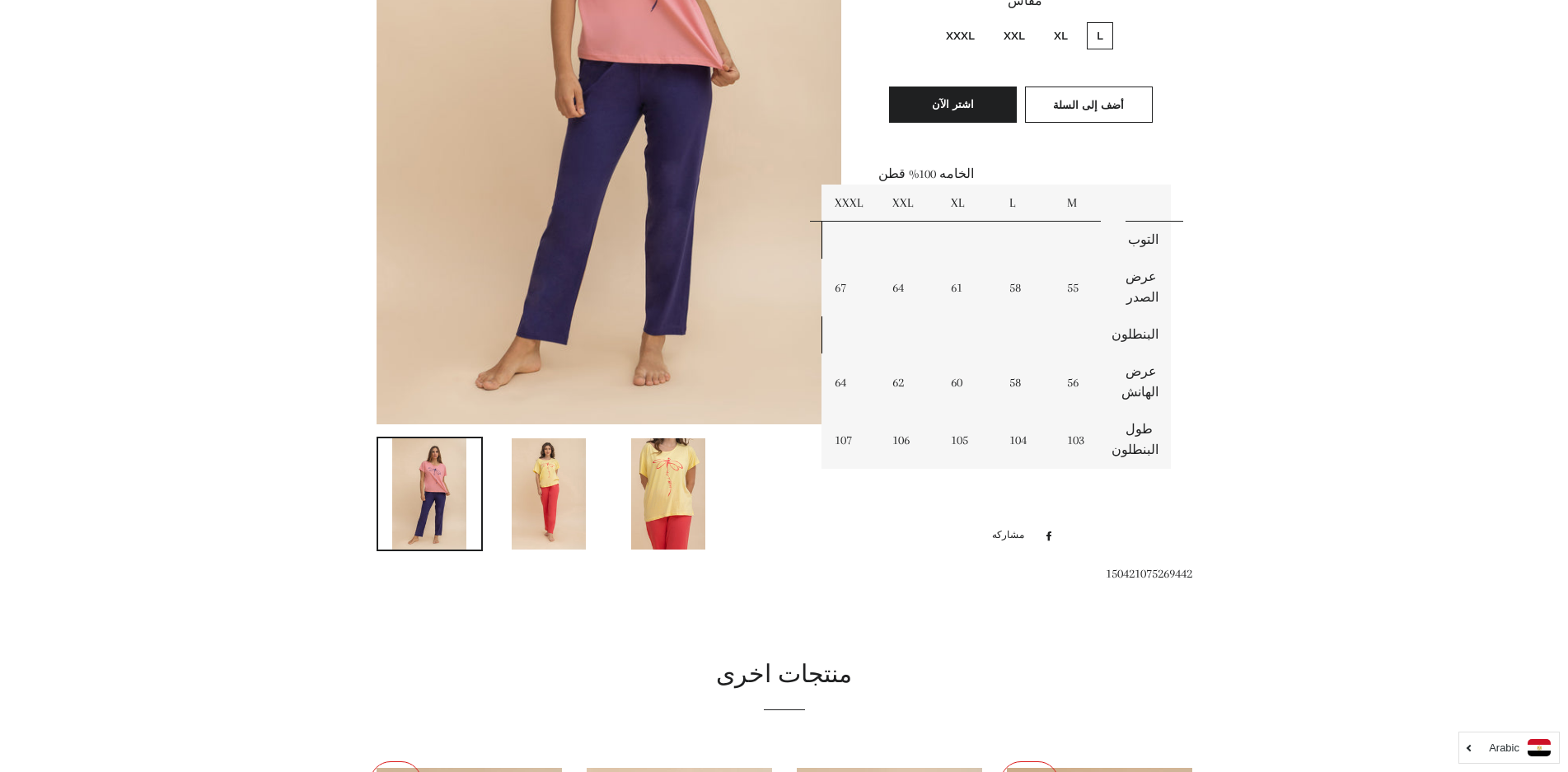
scroll to position [287, 0]
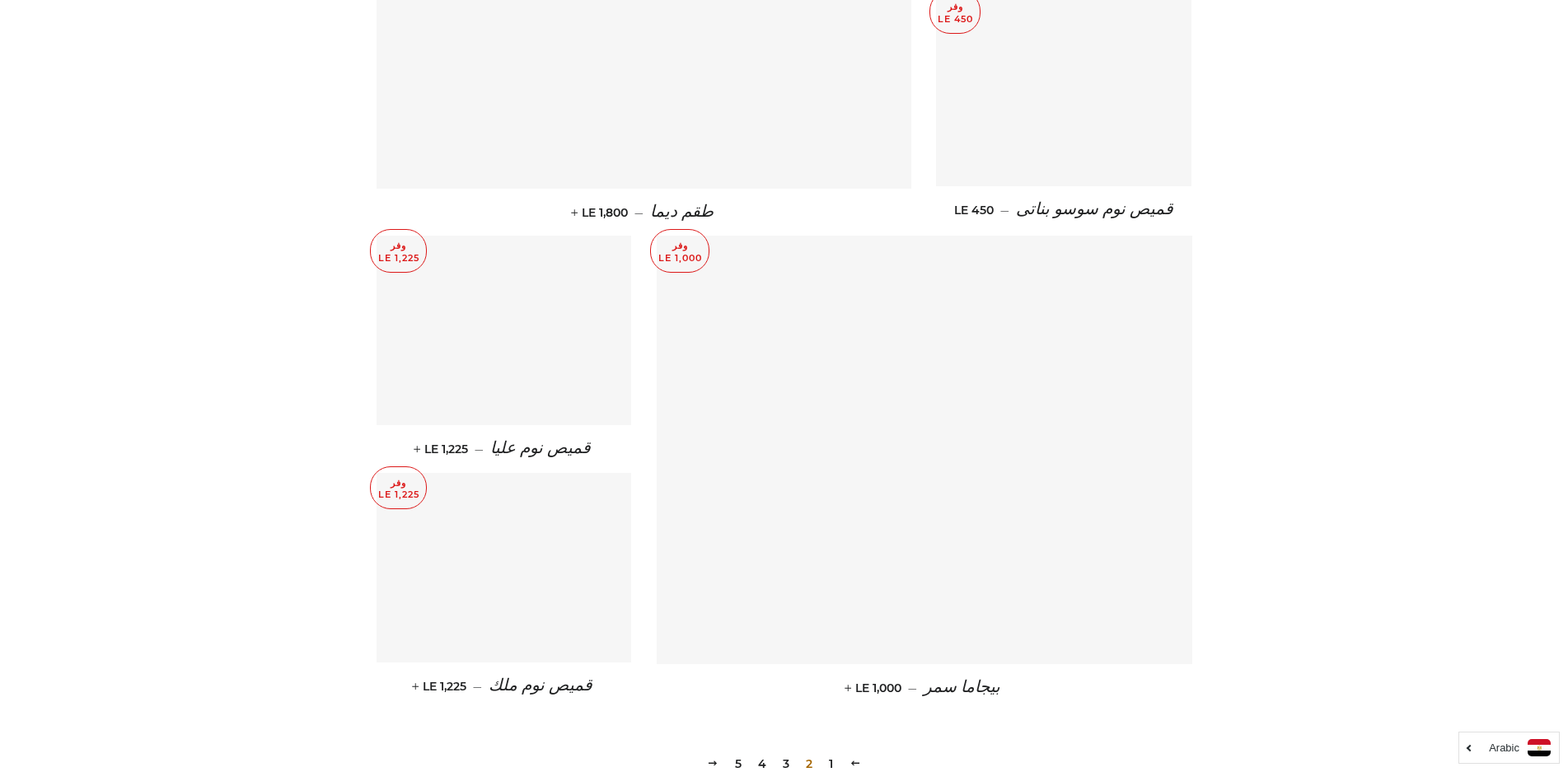
scroll to position [2162, 0]
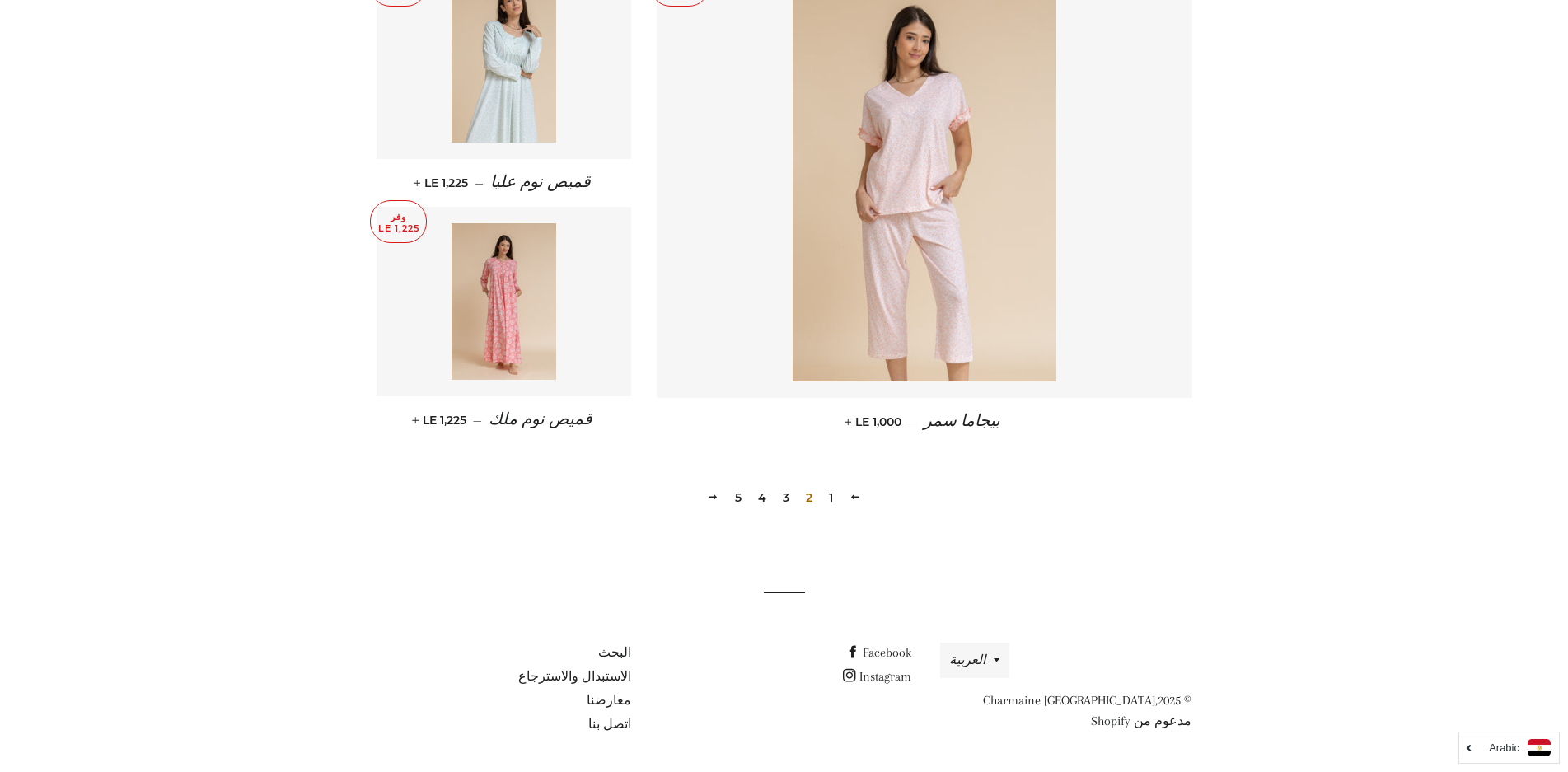
click at [788, 493] on link "3" at bounding box center [786, 498] width 20 height 25
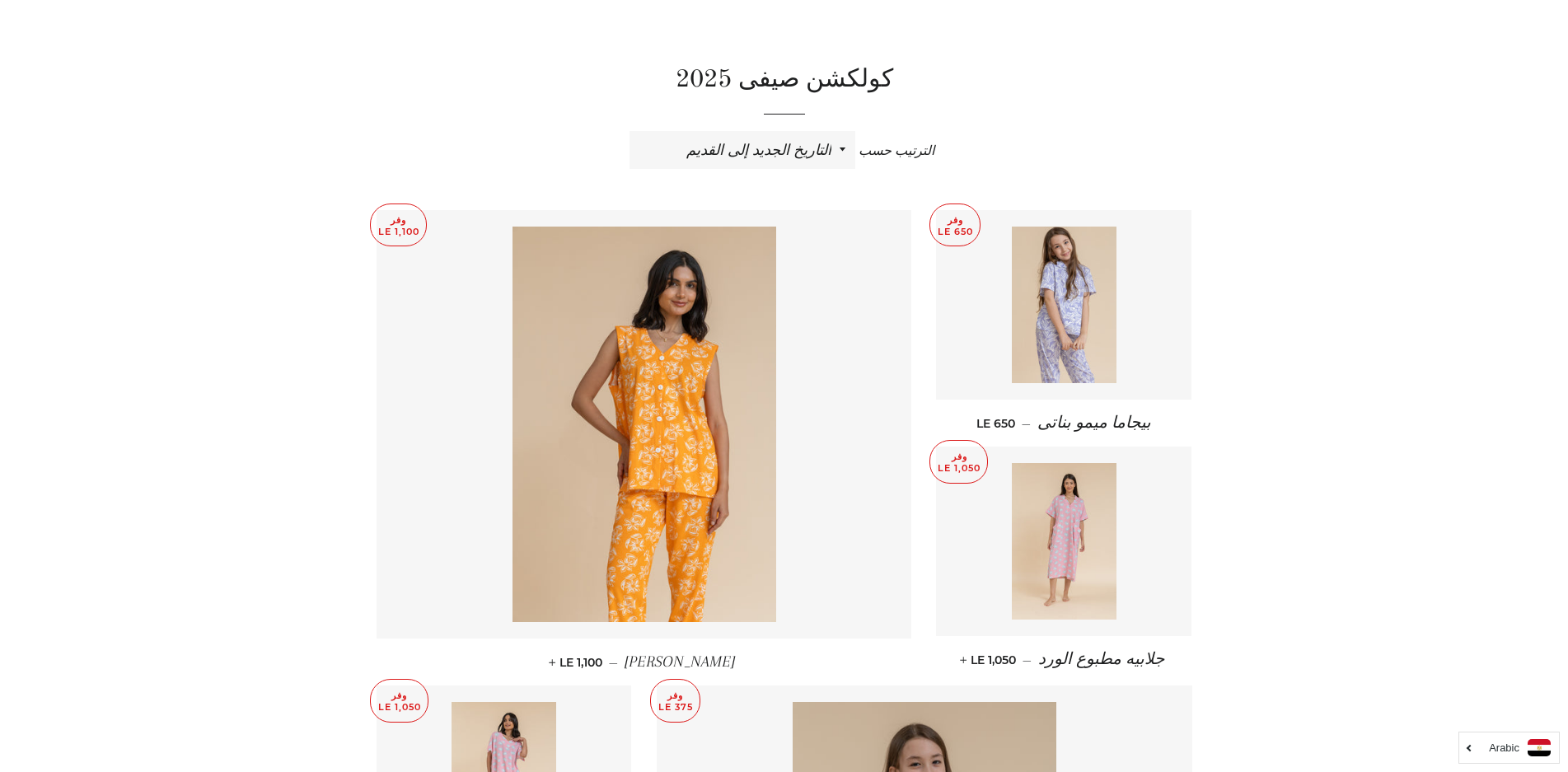
scroll to position [824, 0]
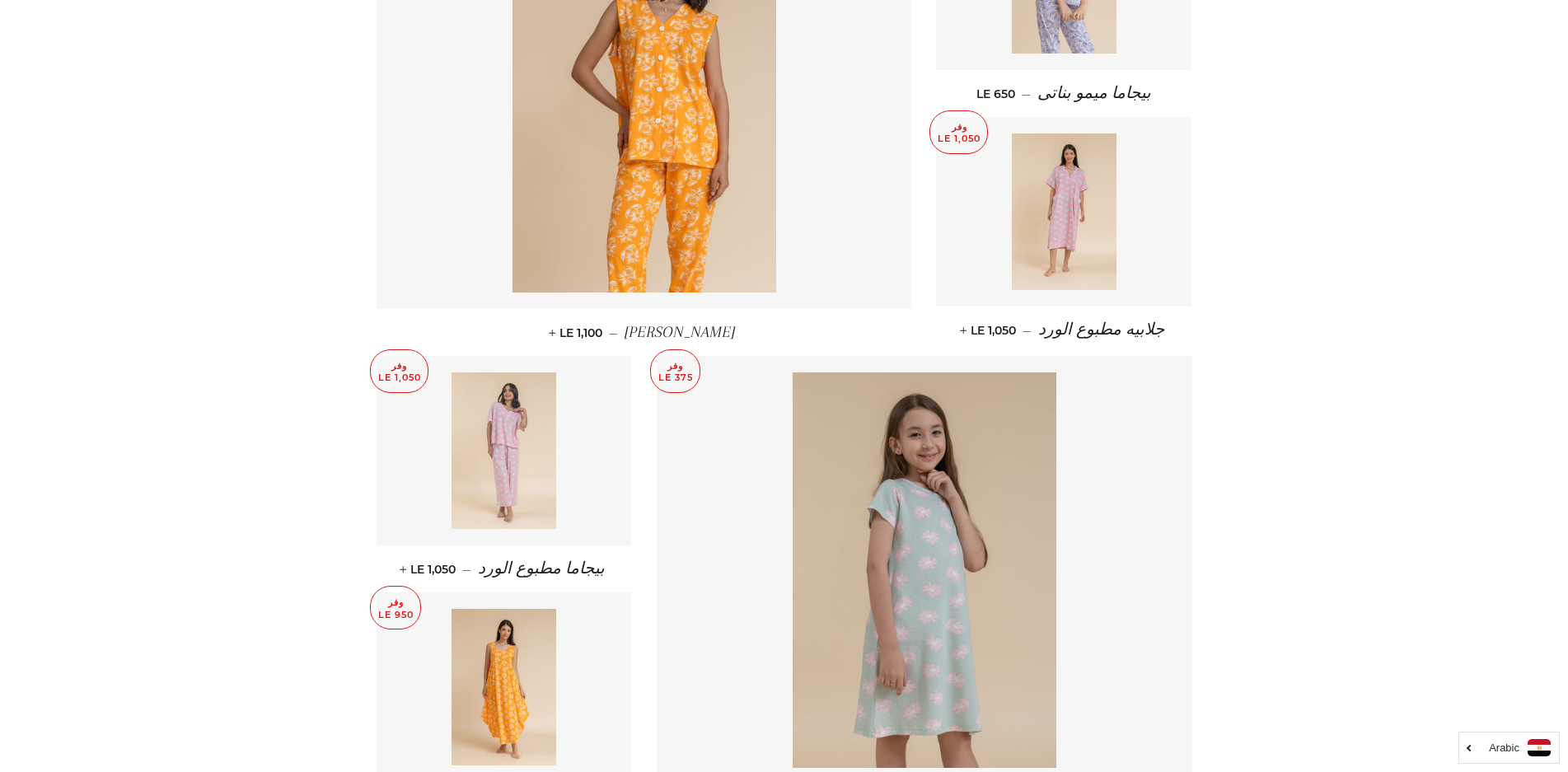
click at [479, 439] on img at bounding box center [503, 450] width 105 height 156
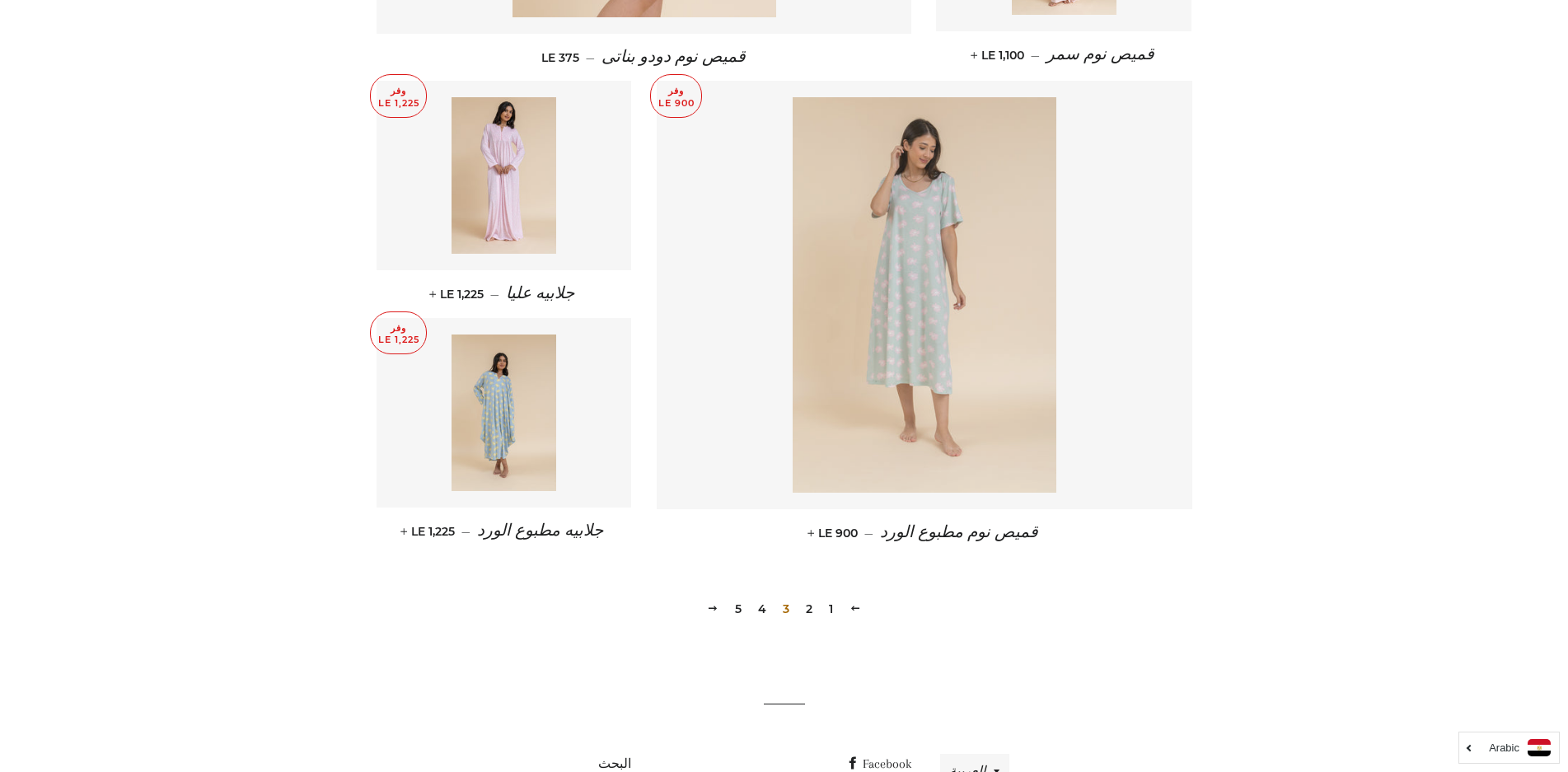
scroll to position [2162, 0]
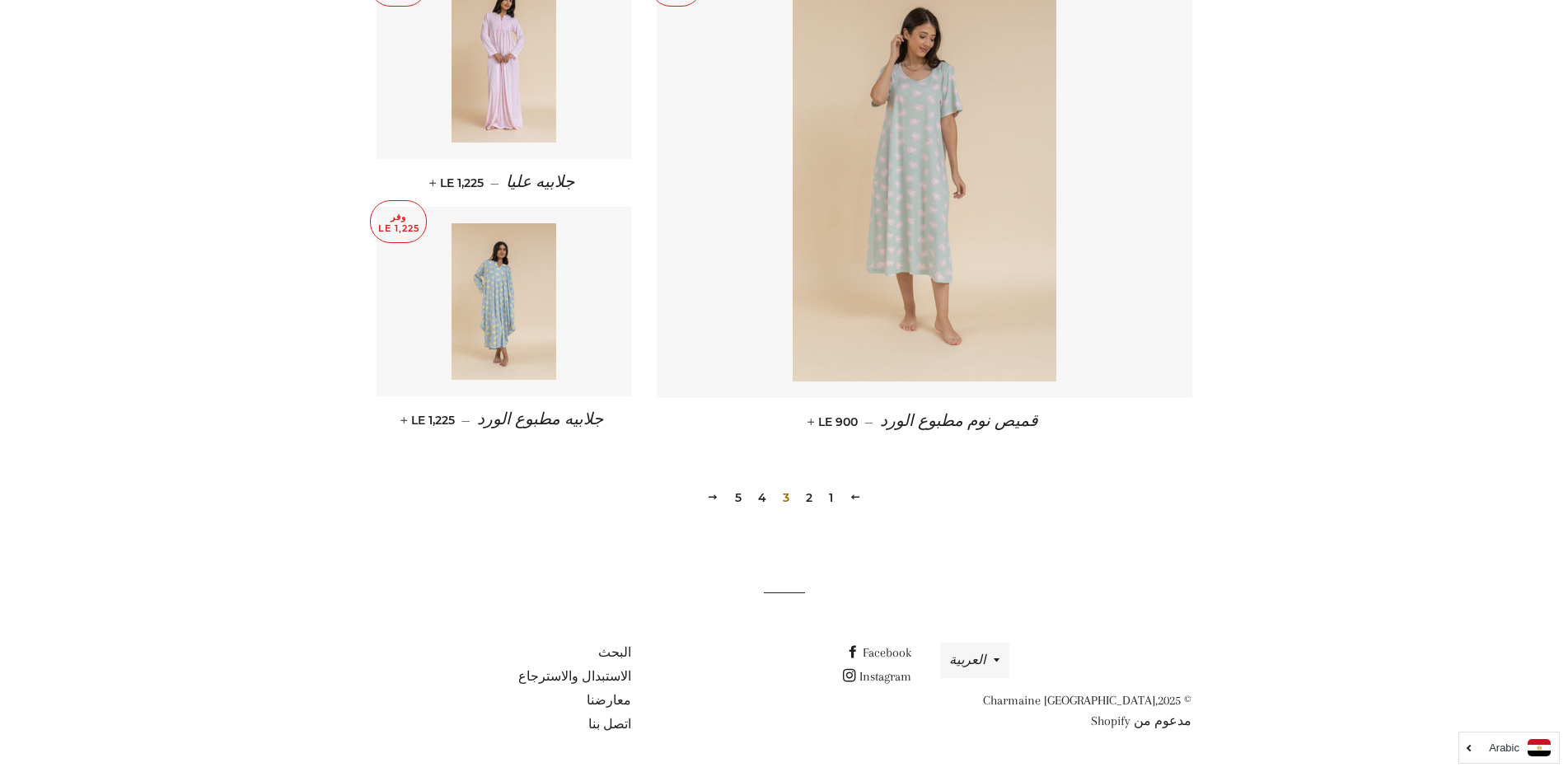
click at [762, 504] on link "4" at bounding box center [762, 498] width 22 height 25
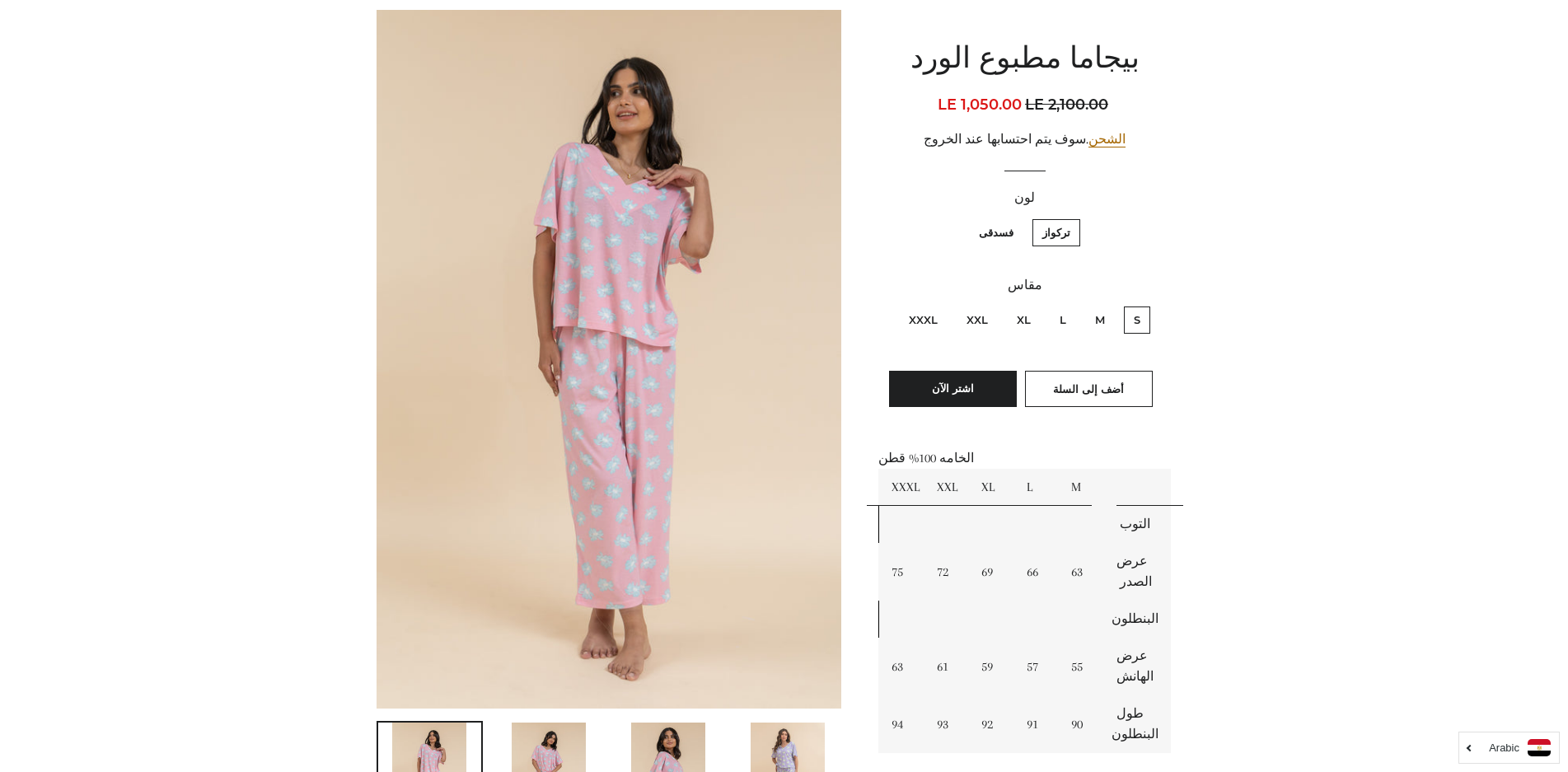
scroll to position [247, 0]
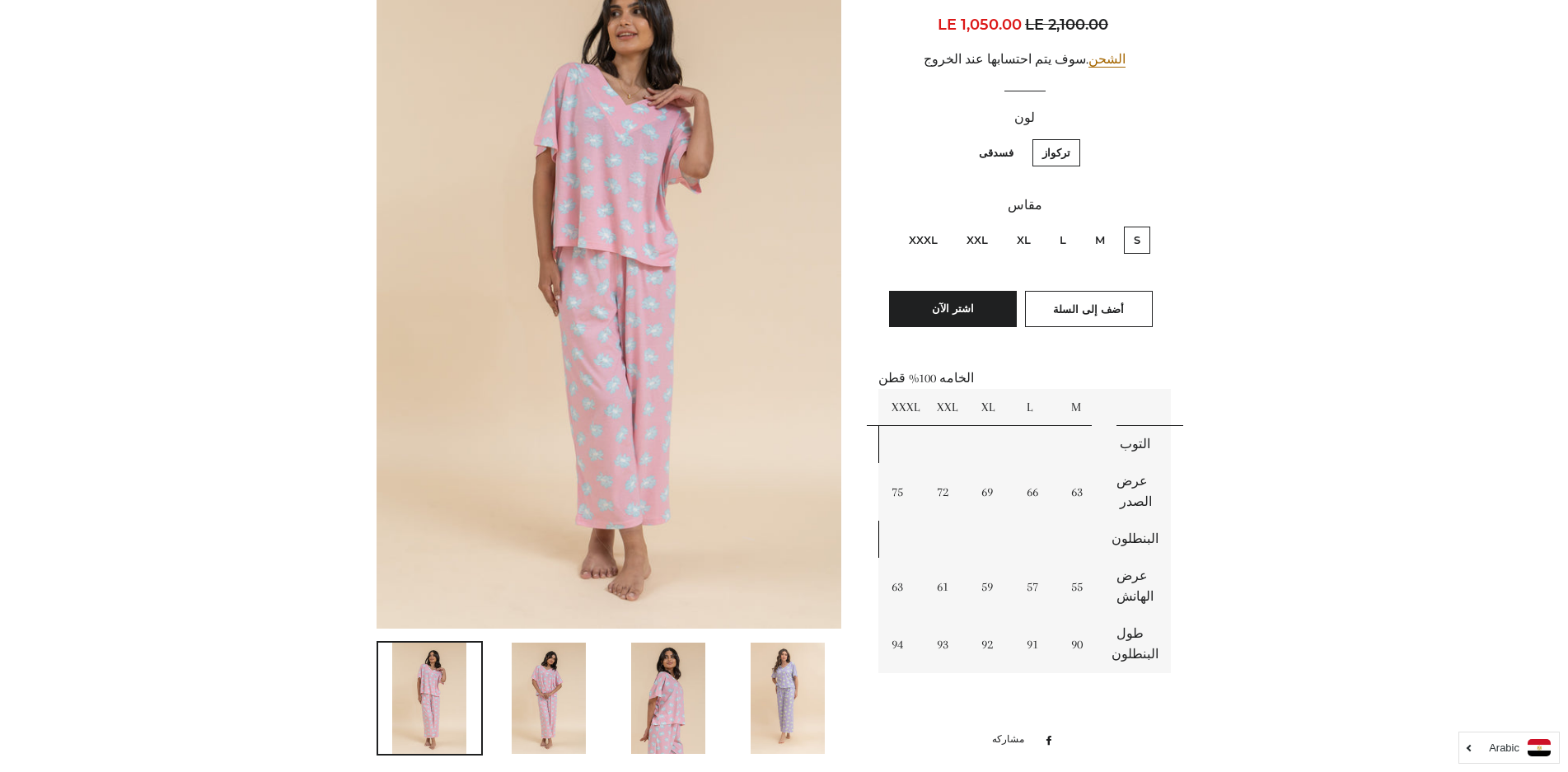
click at [543, 713] on img at bounding box center [549, 699] width 74 height 112
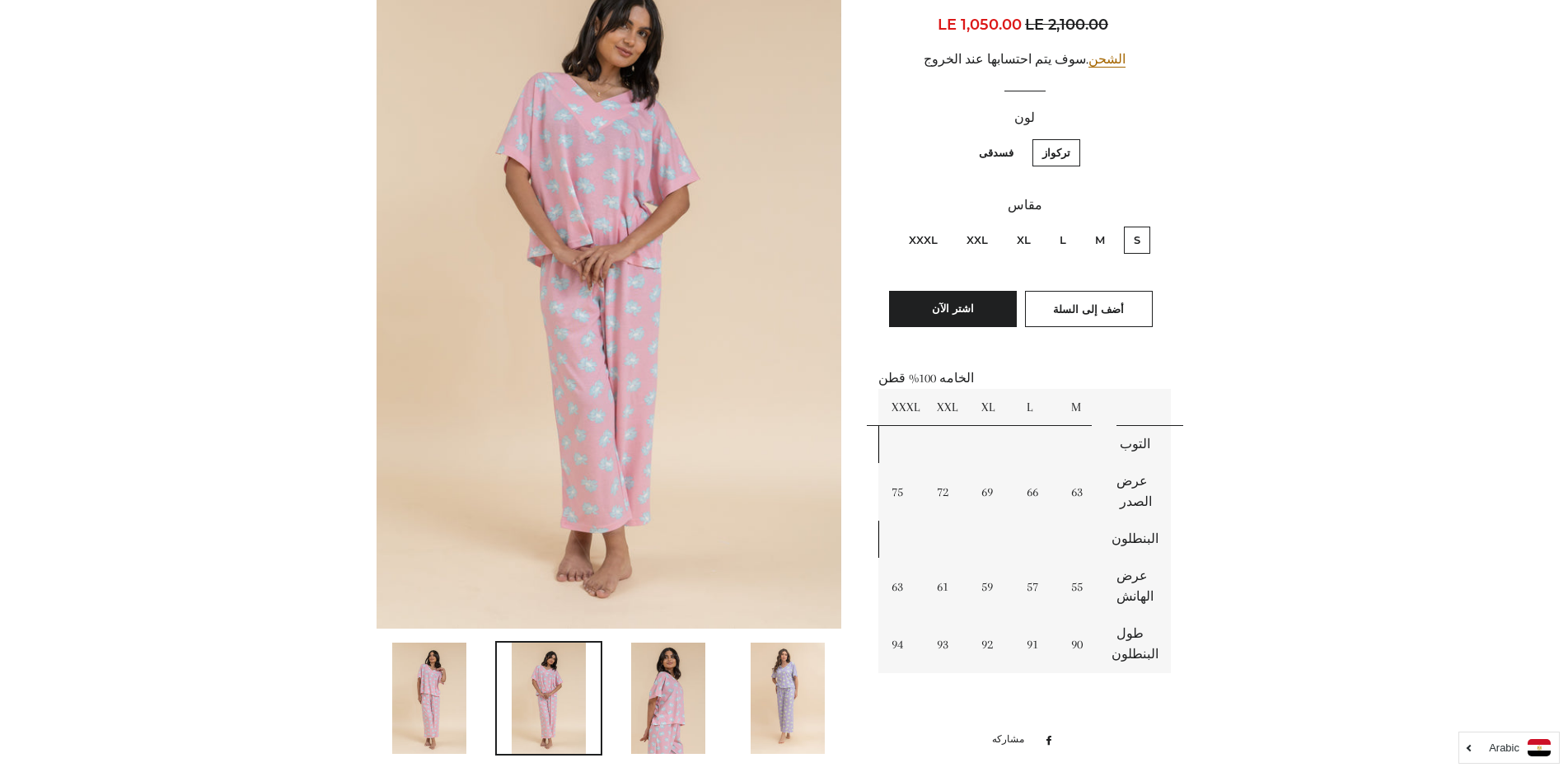
click at [657, 705] on img at bounding box center [668, 699] width 74 height 112
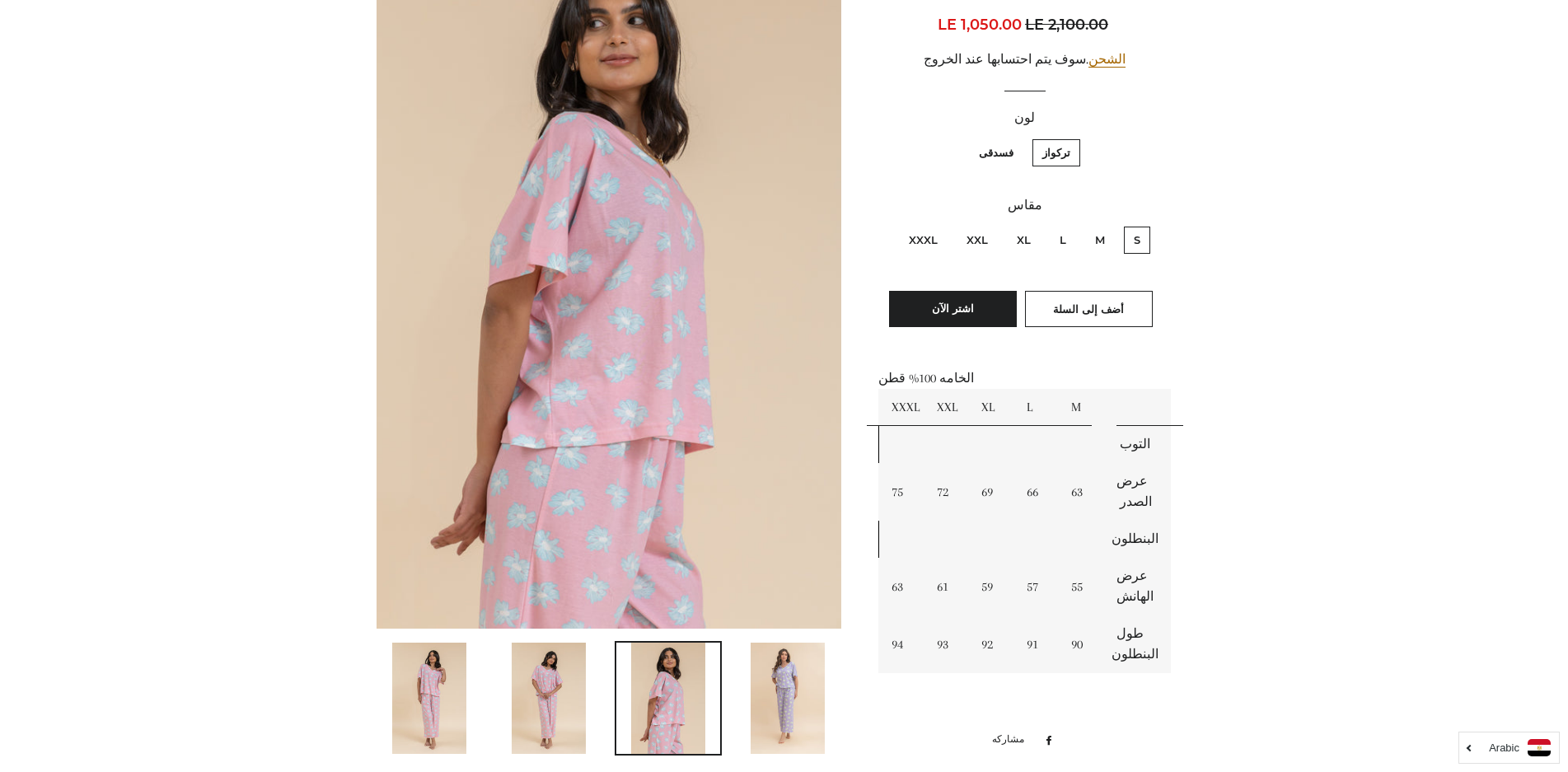
click at [779, 705] on img at bounding box center [788, 699] width 74 height 112
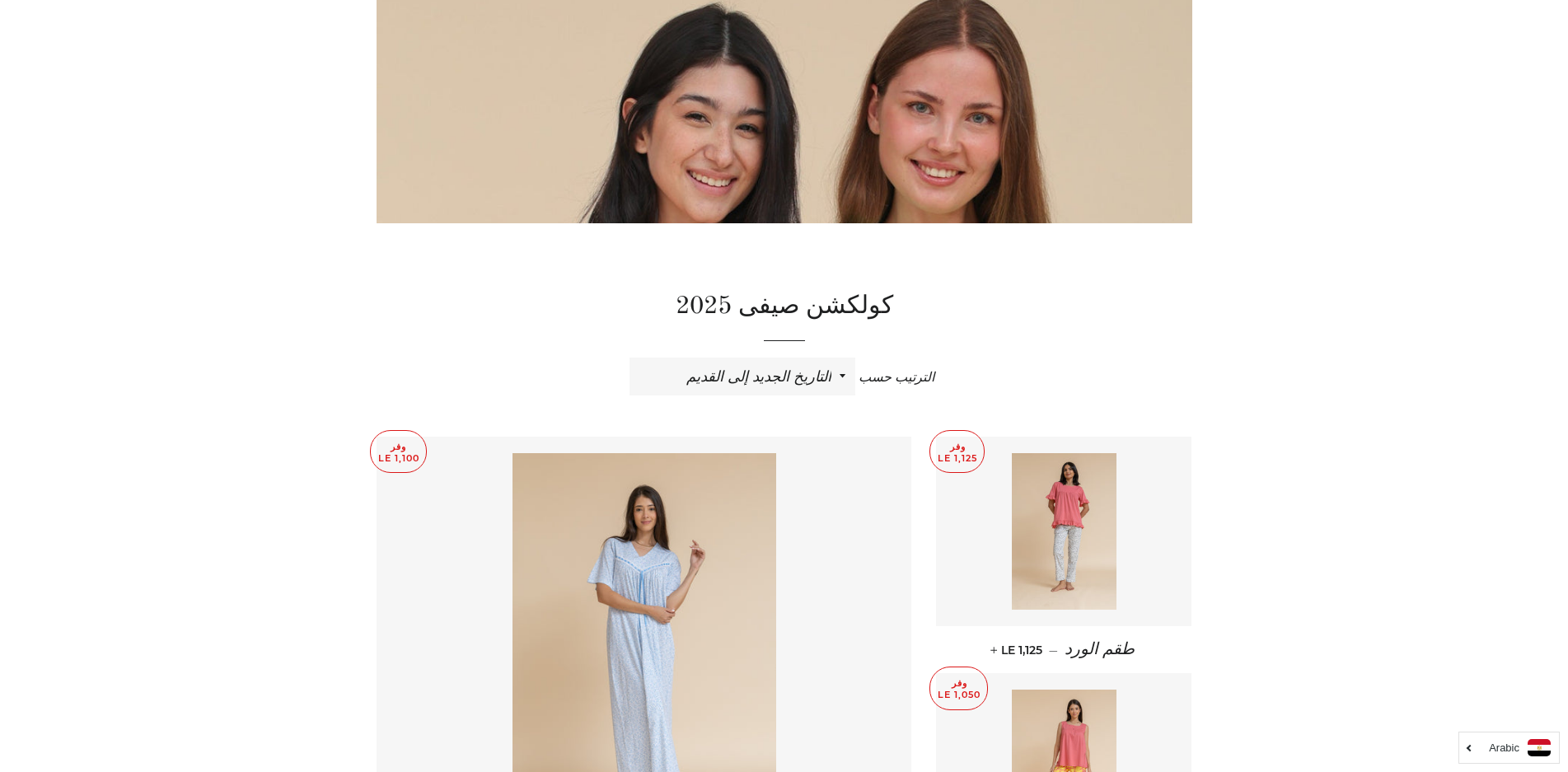
scroll to position [412, 0]
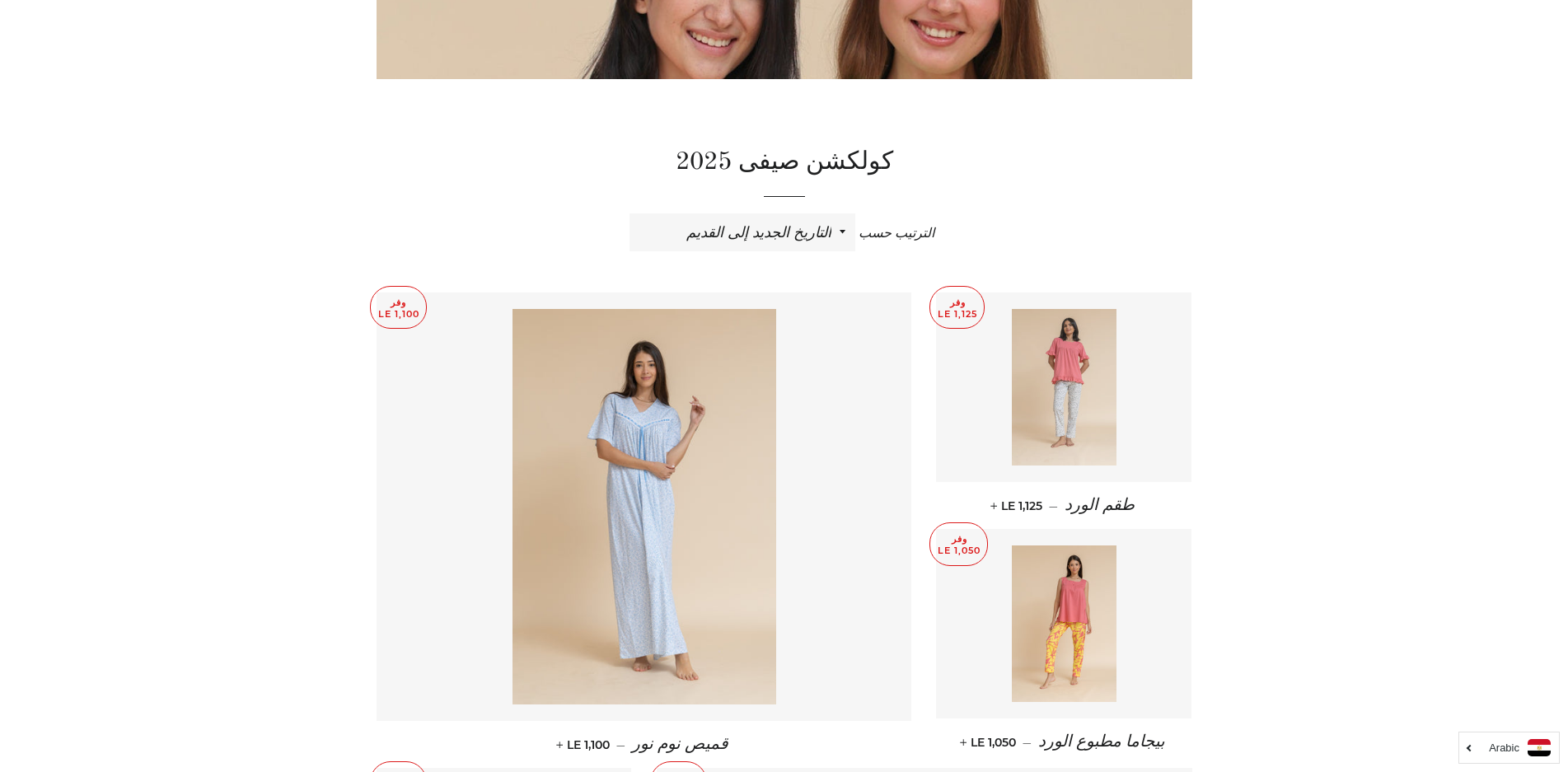
click at [1067, 408] on img at bounding box center [1064, 387] width 105 height 156
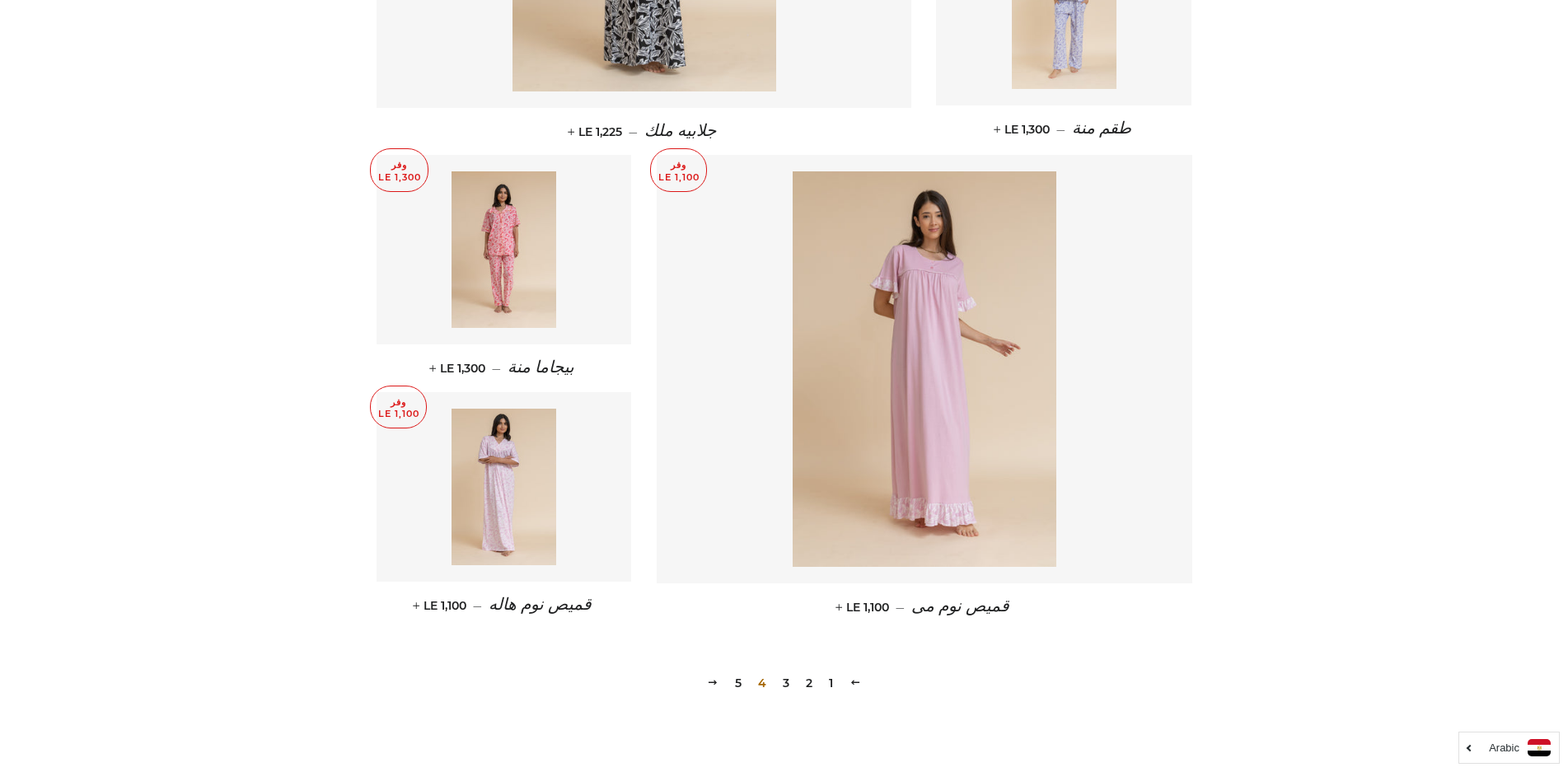
scroll to position [2143, 0]
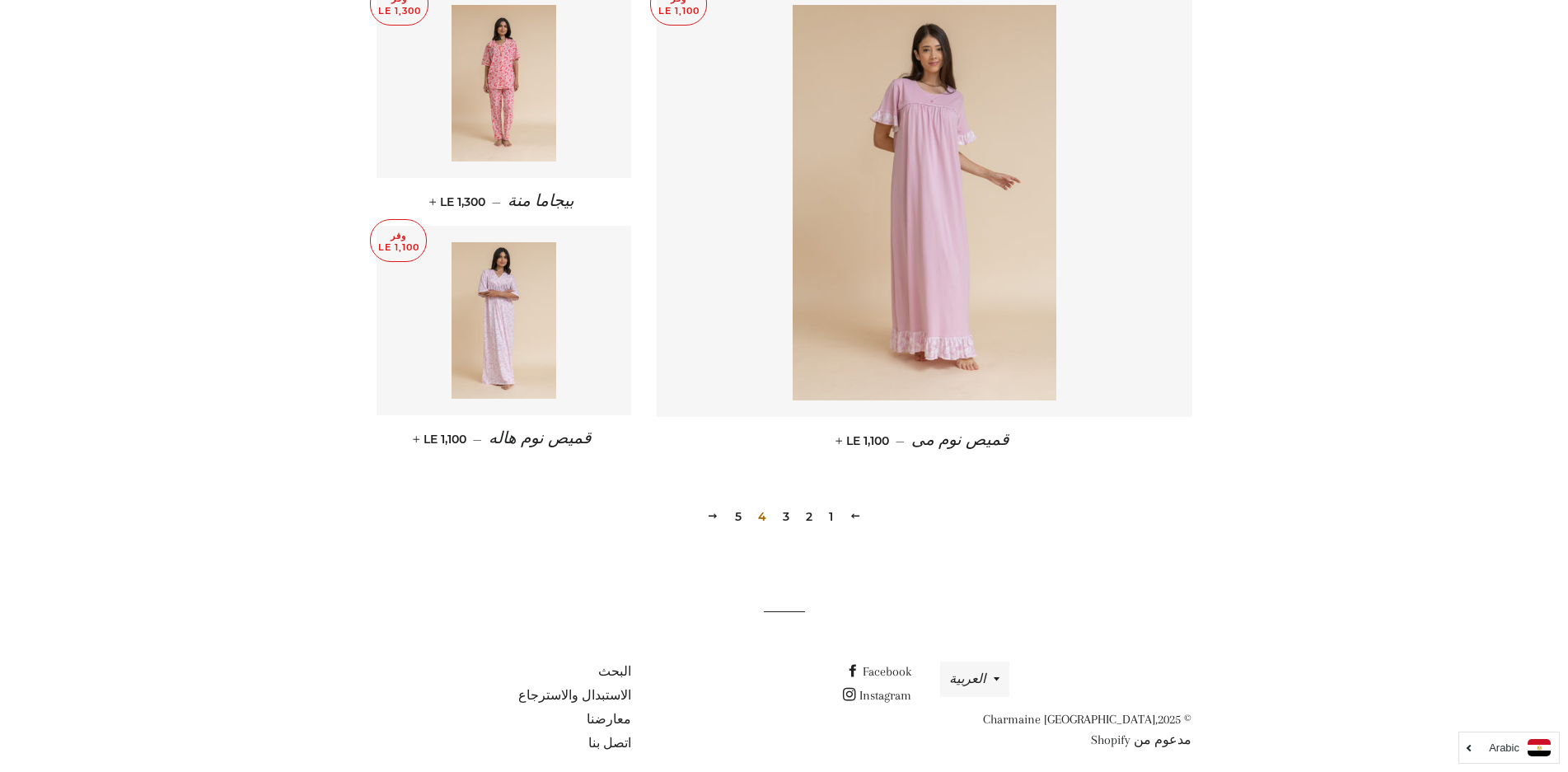
click at [738, 518] on link "5" at bounding box center [738, 516] width 20 height 25
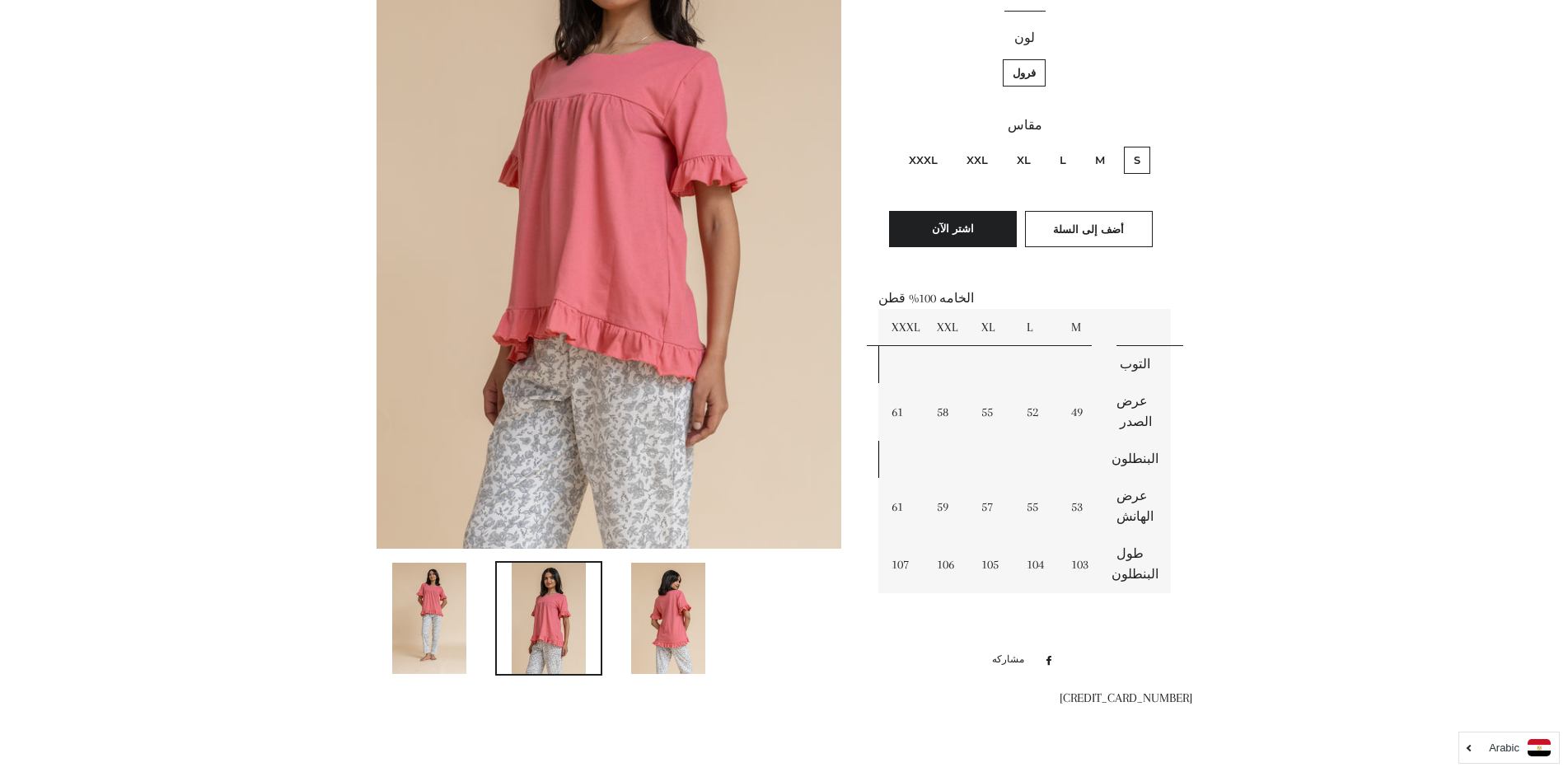
scroll to position [329, 0]
click at [653, 618] on img at bounding box center [668, 616] width 74 height 112
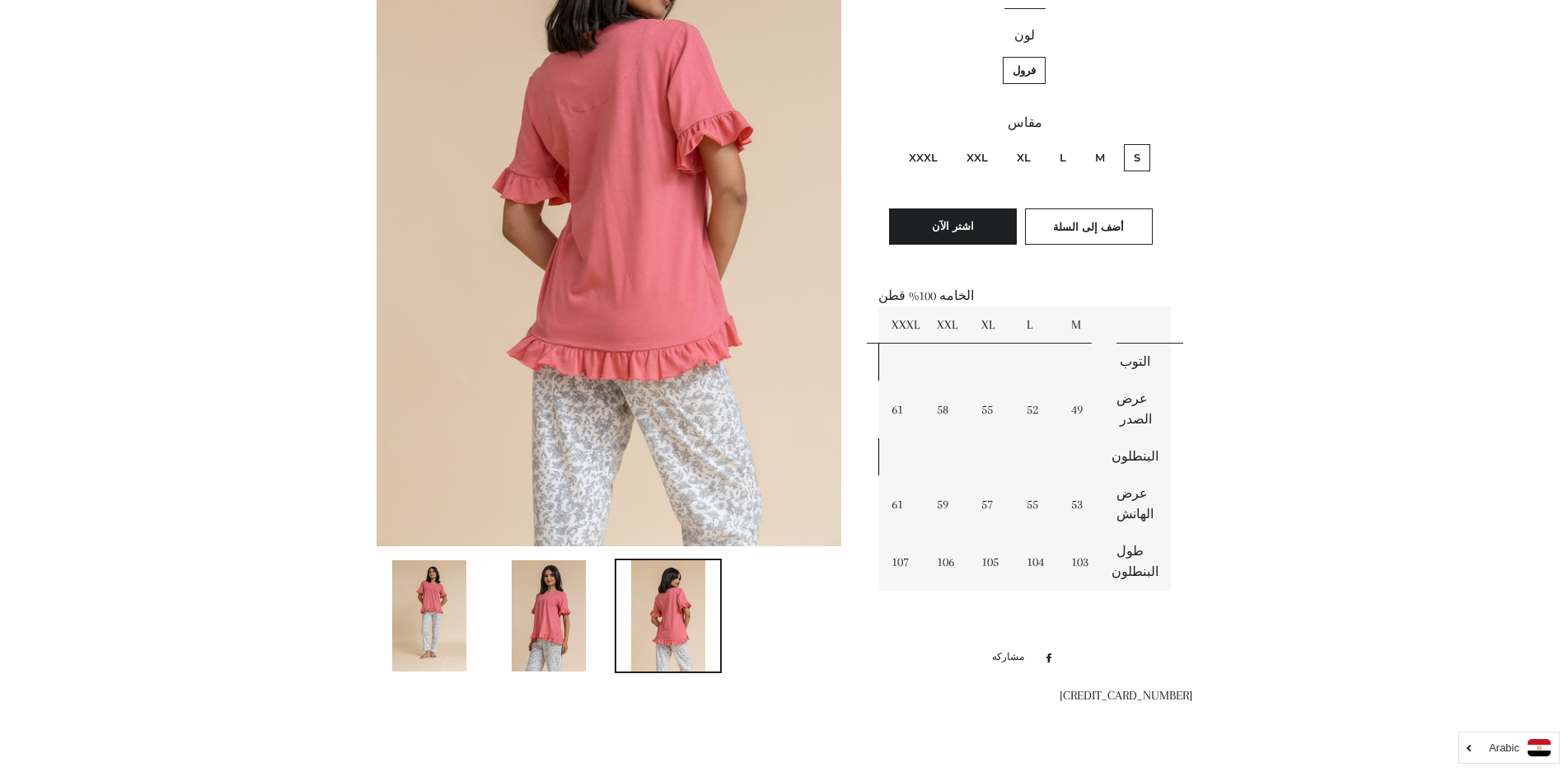
click at [407, 613] on img at bounding box center [430, 616] width 74 height 112
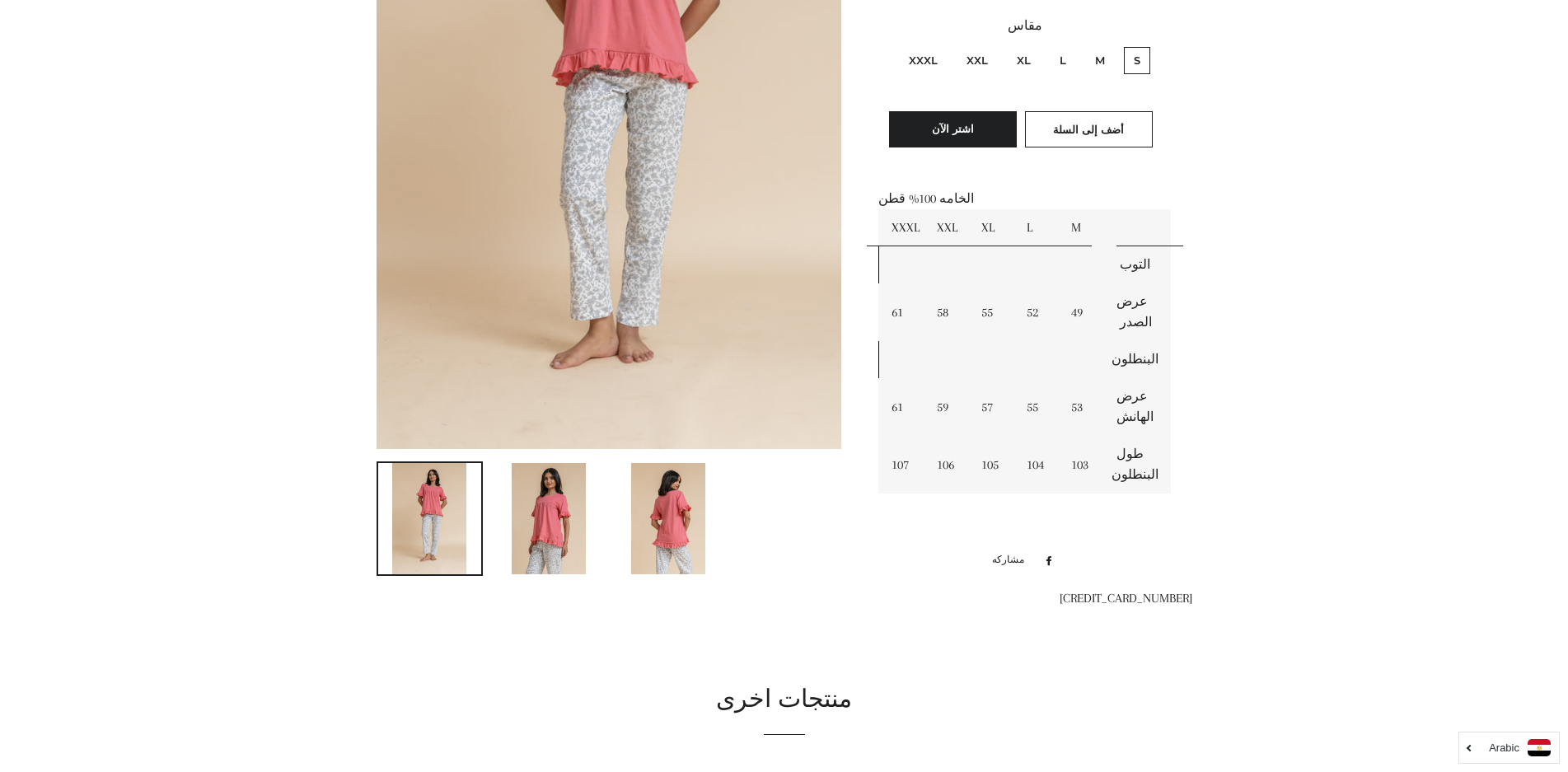
scroll to position [287, 0]
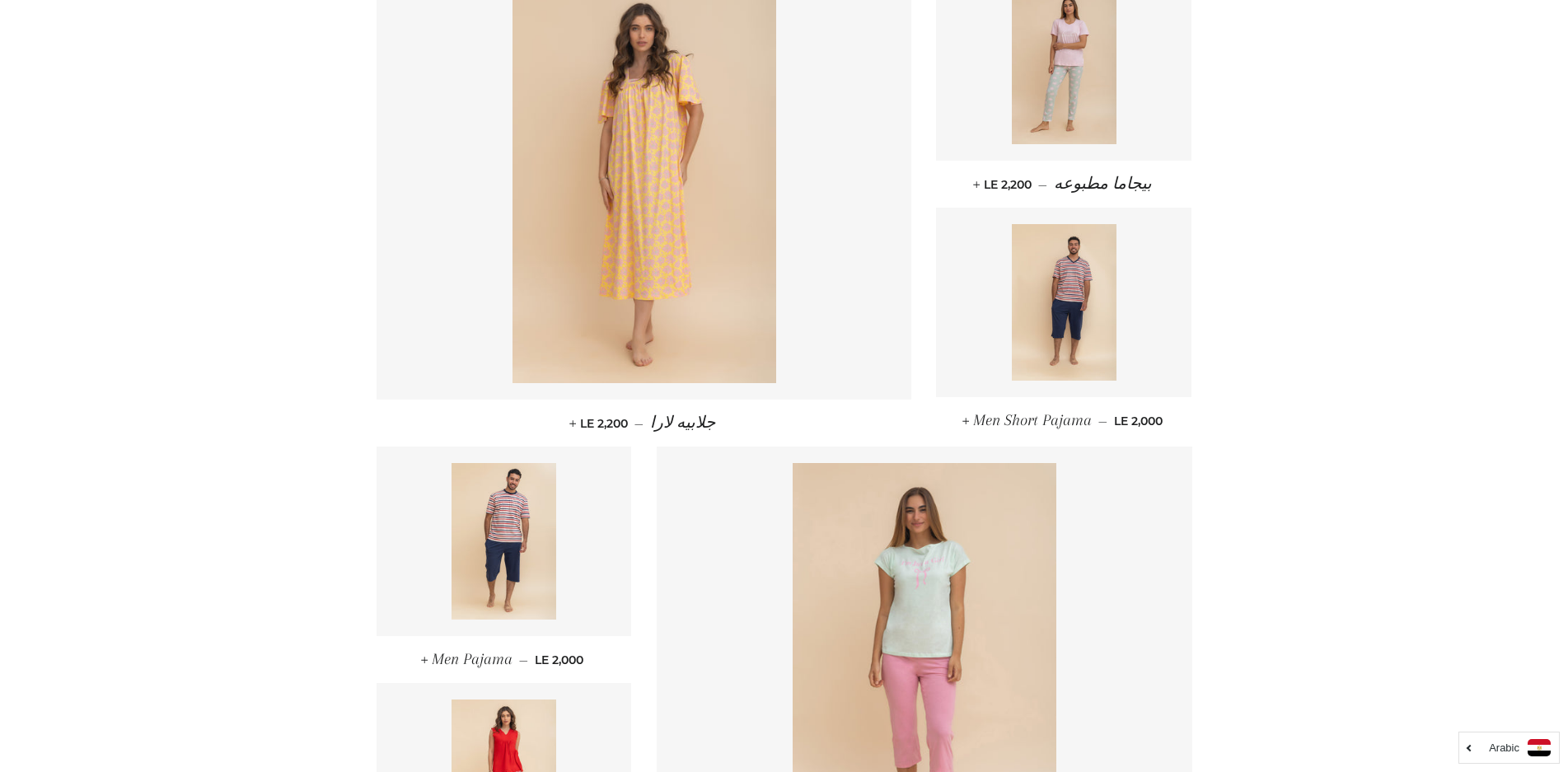
scroll to position [577, 0]
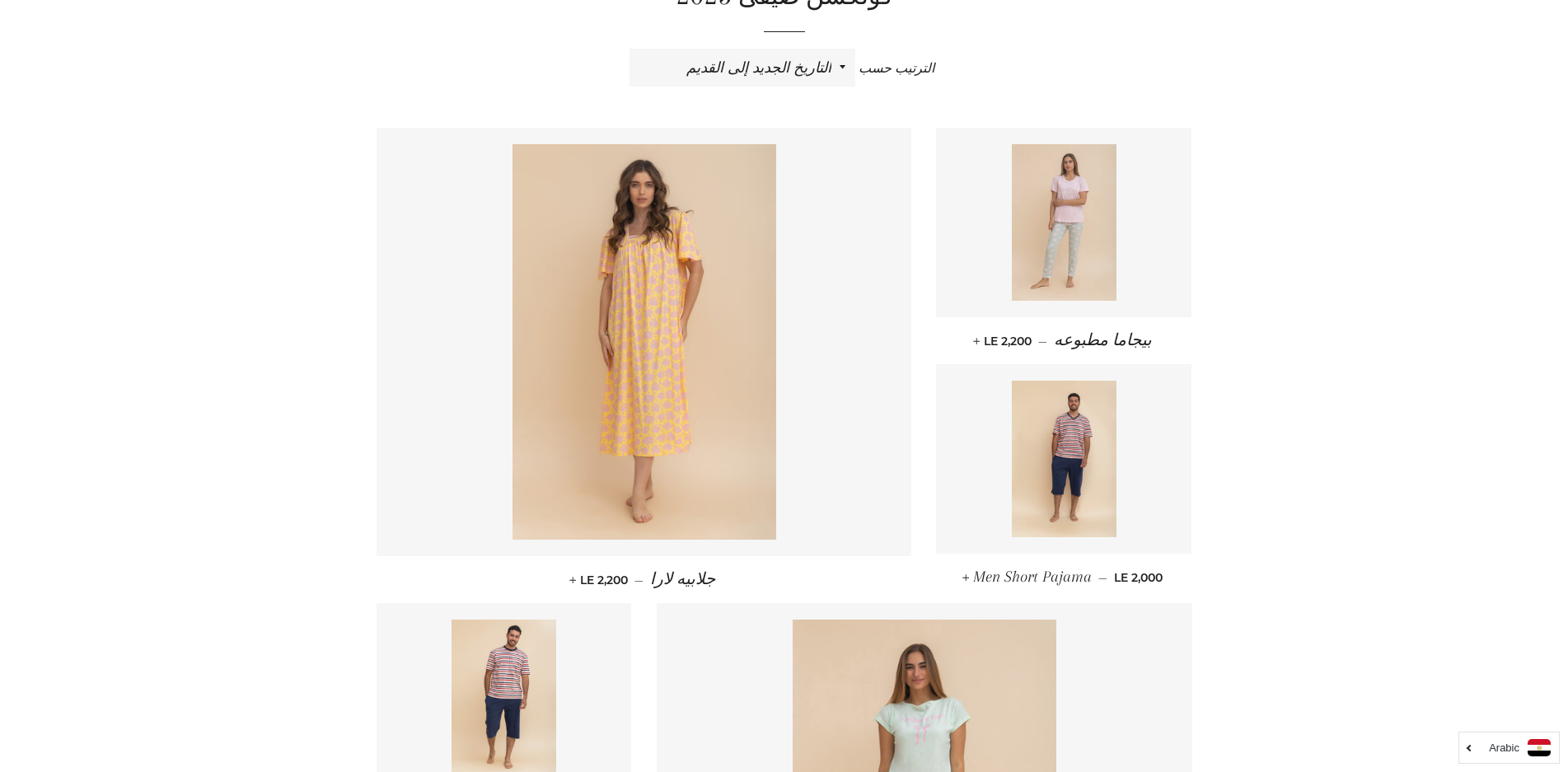
click at [1094, 228] on img at bounding box center [1064, 222] width 105 height 156
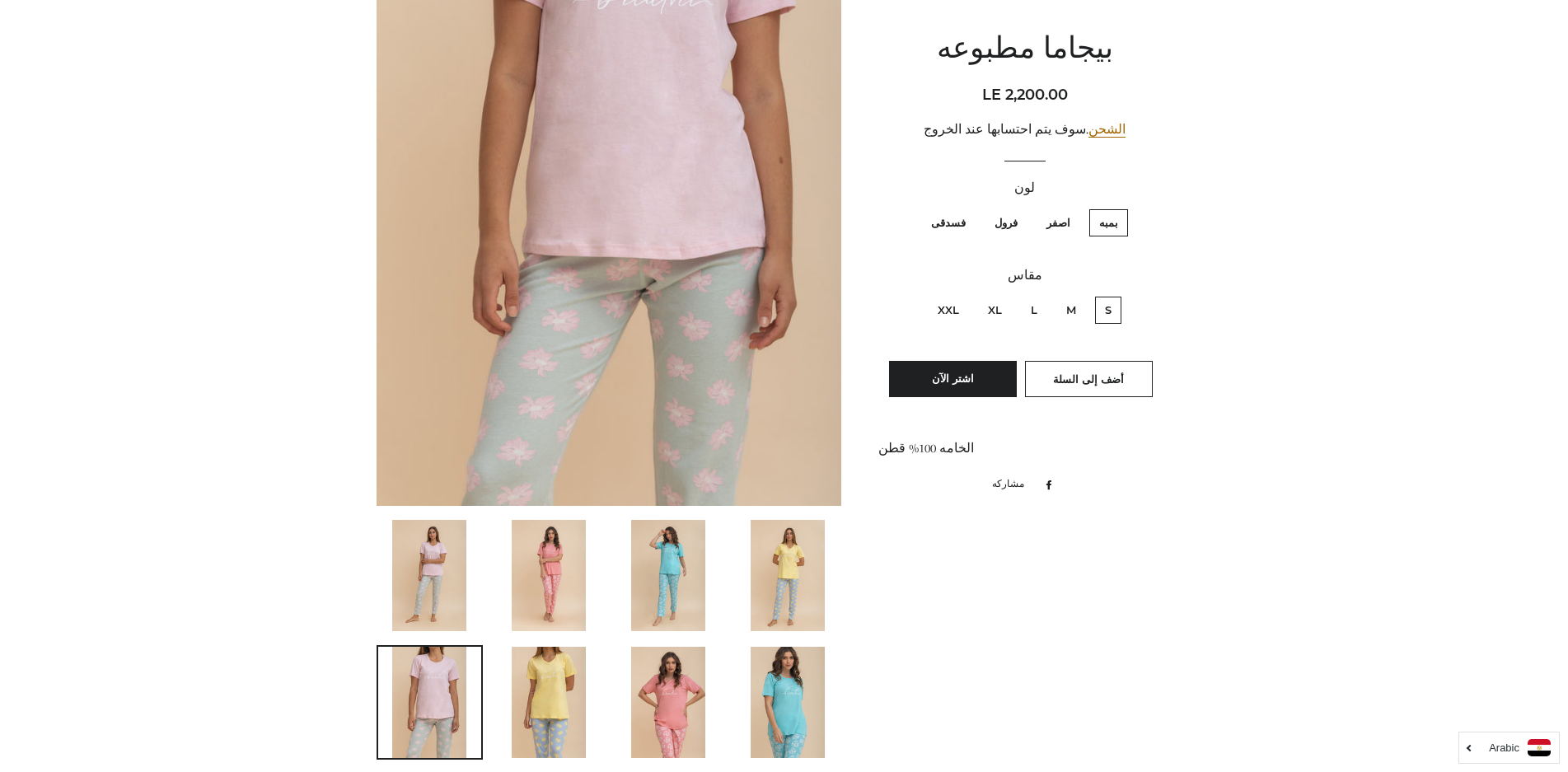
scroll to position [247, 0]
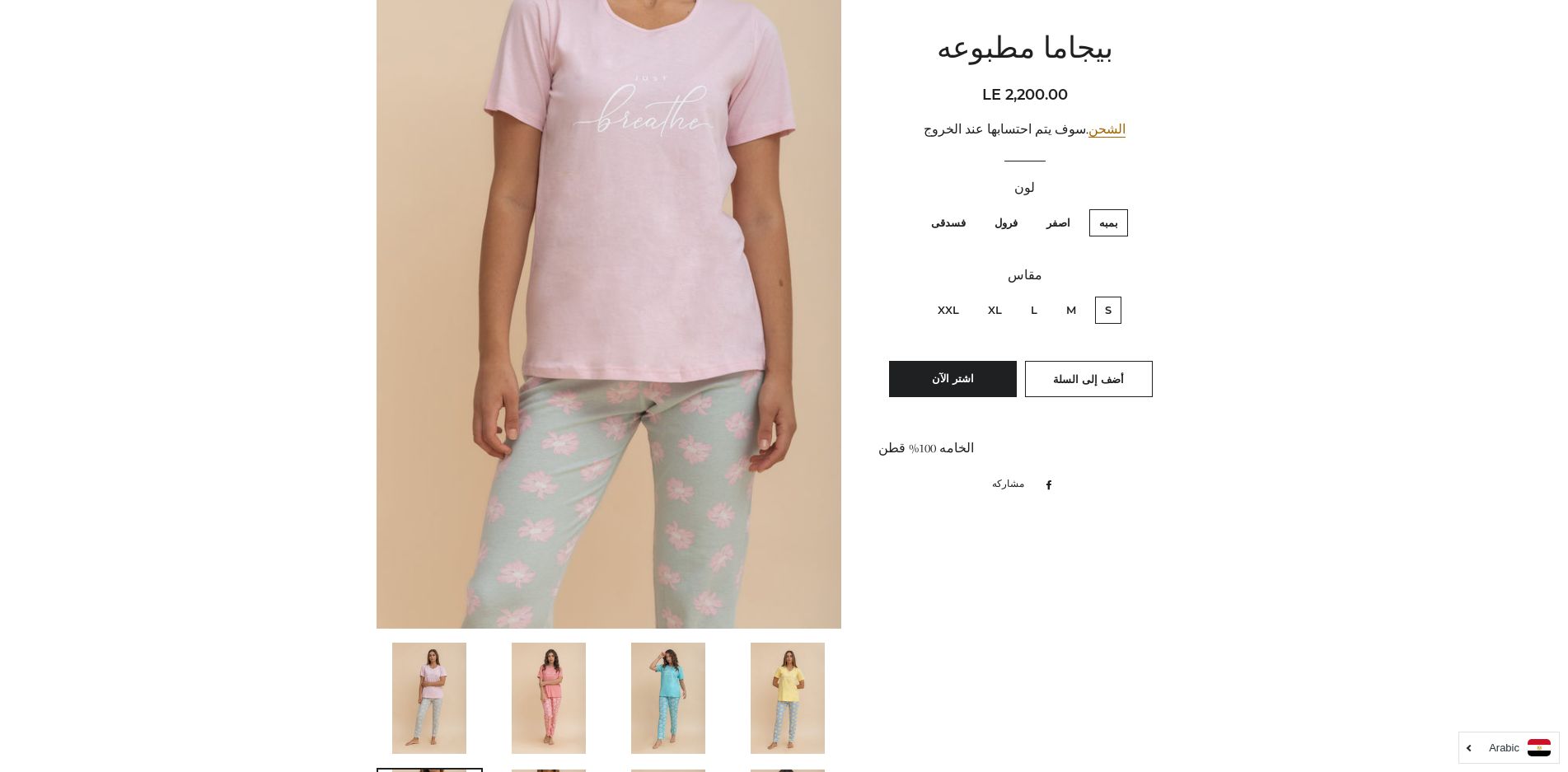
click at [537, 687] on img at bounding box center [549, 699] width 74 height 112
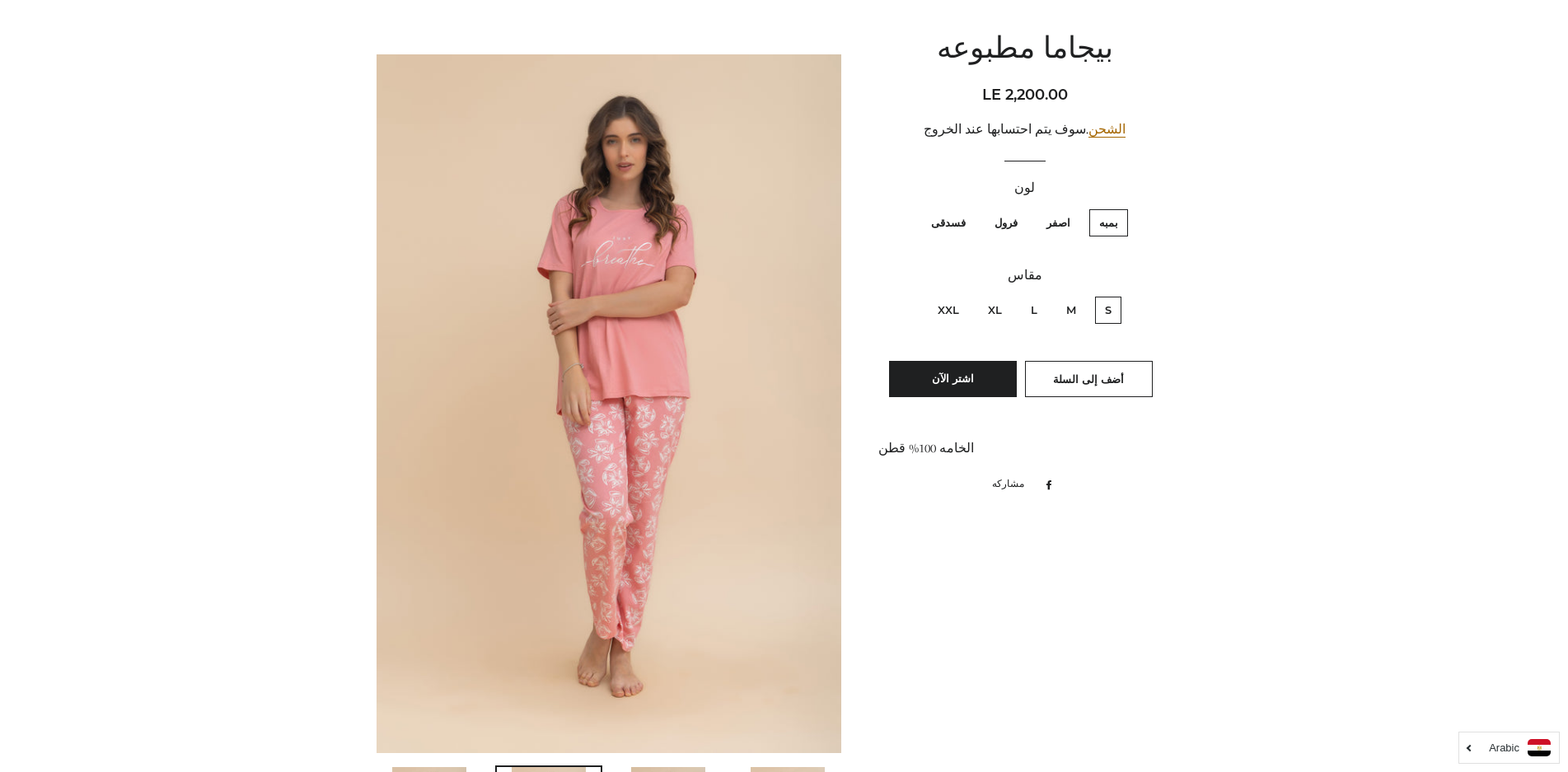
scroll to position [122, 0]
